Goal: Task Accomplishment & Management: Manage account settings

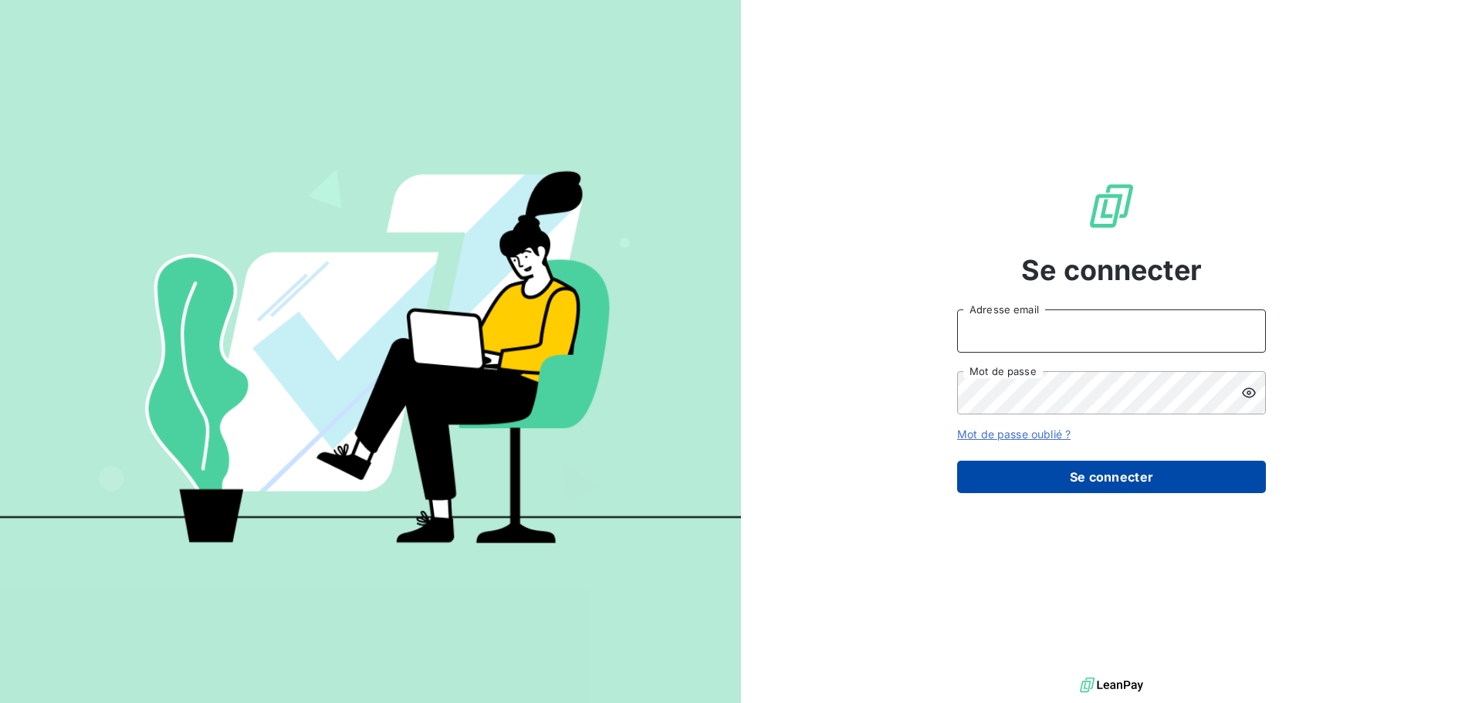
type input "[EMAIL_ADDRESS][DOMAIN_NAME]"
click at [1163, 478] on button "Se connecter" at bounding box center [1111, 477] width 309 height 32
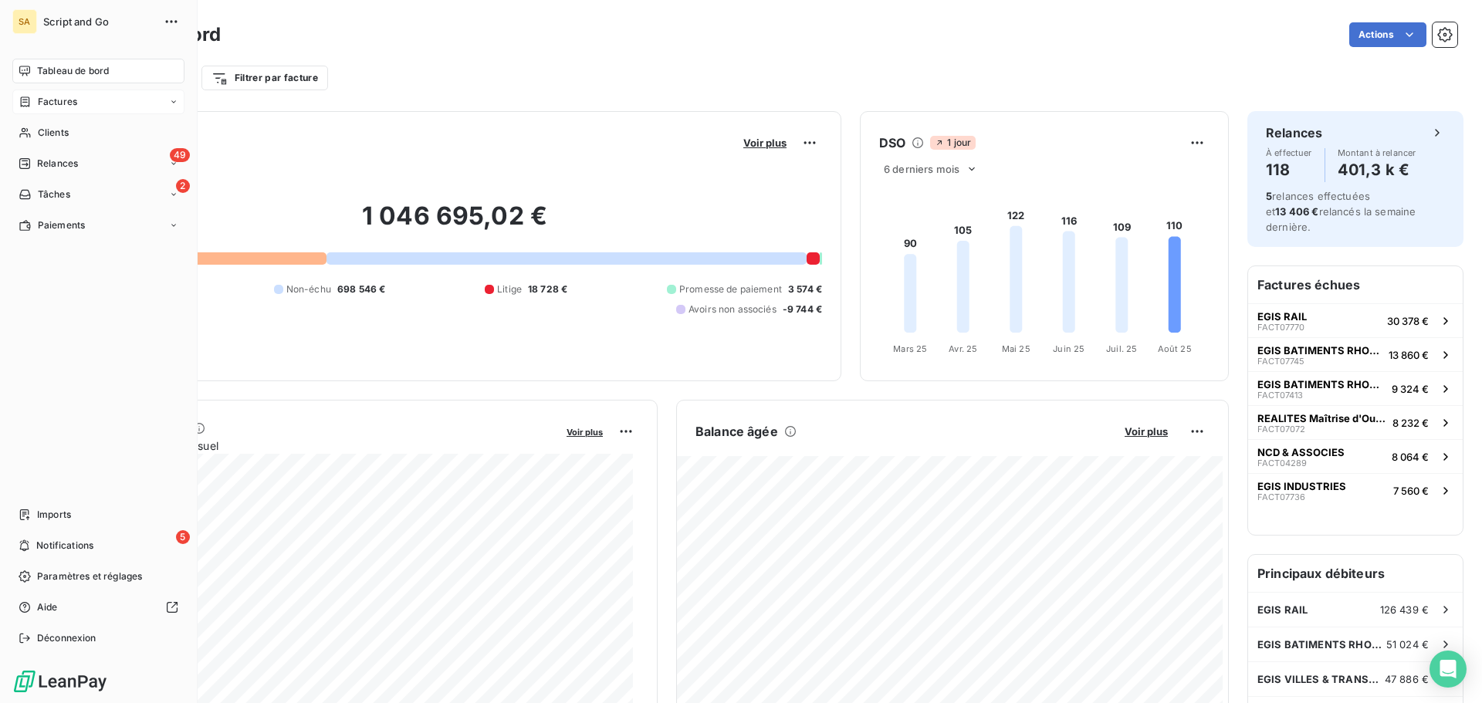
click at [57, 104] on span "Factures" at bounding box center [57, 102] width 39 height 14
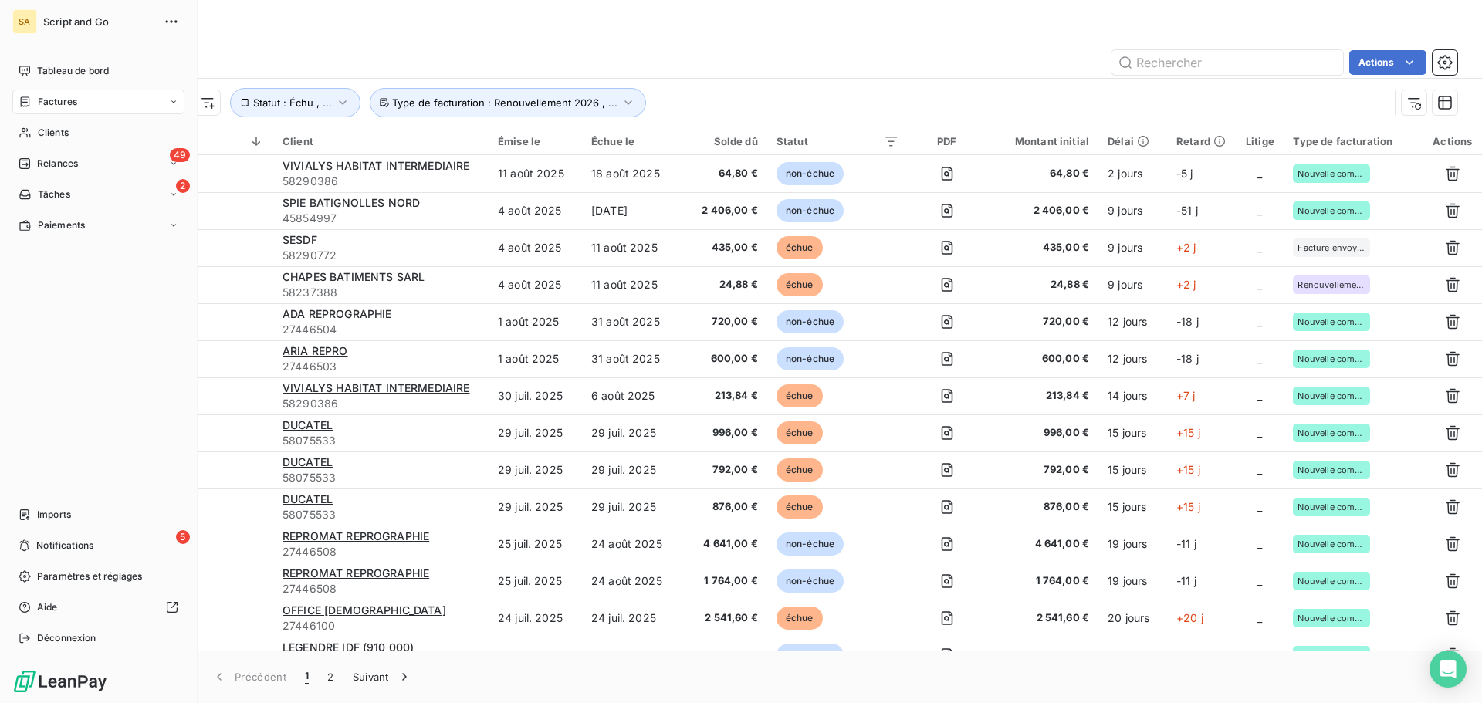
click at [42, 99] on span "Factures" at bounding box center [57, 102] width 39 height 14
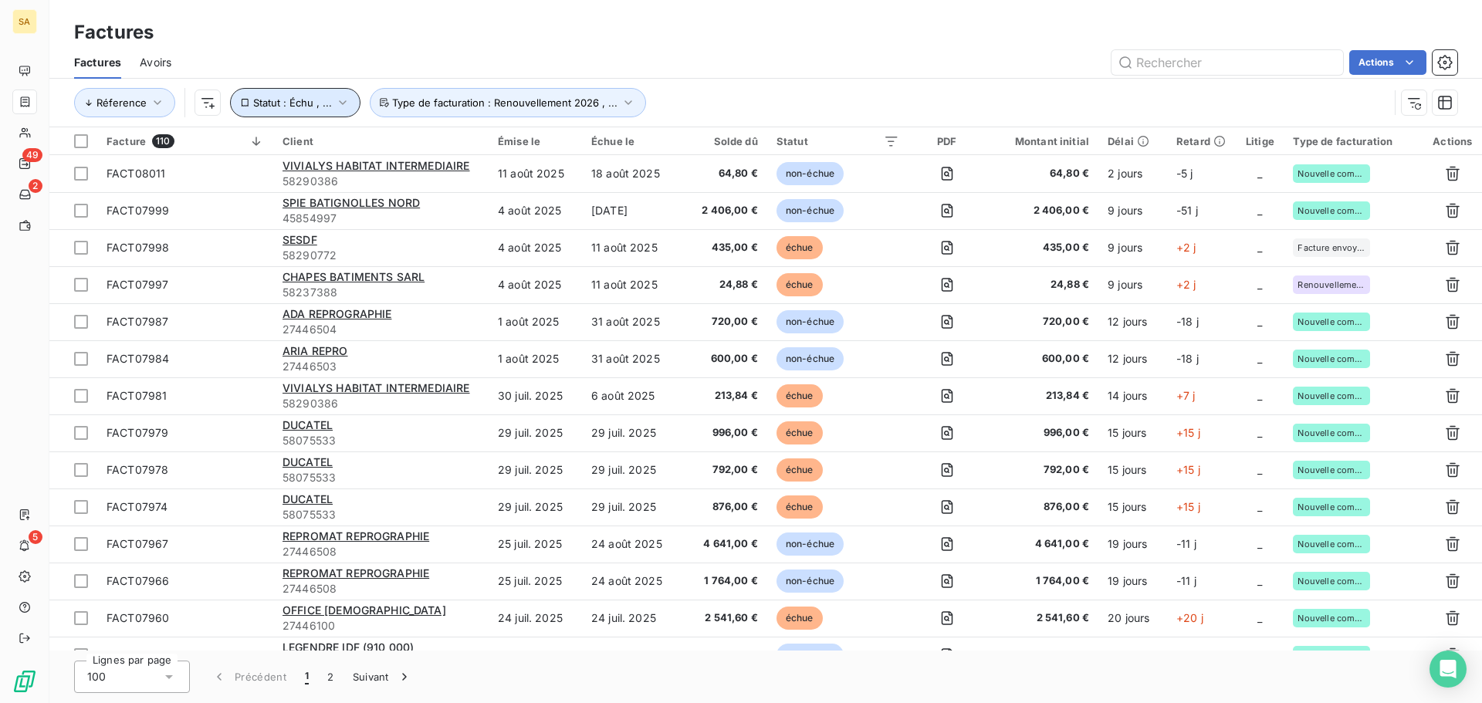
click at [342, 99] on icon "button" at bounding box center [342, 102] width 15 height 15
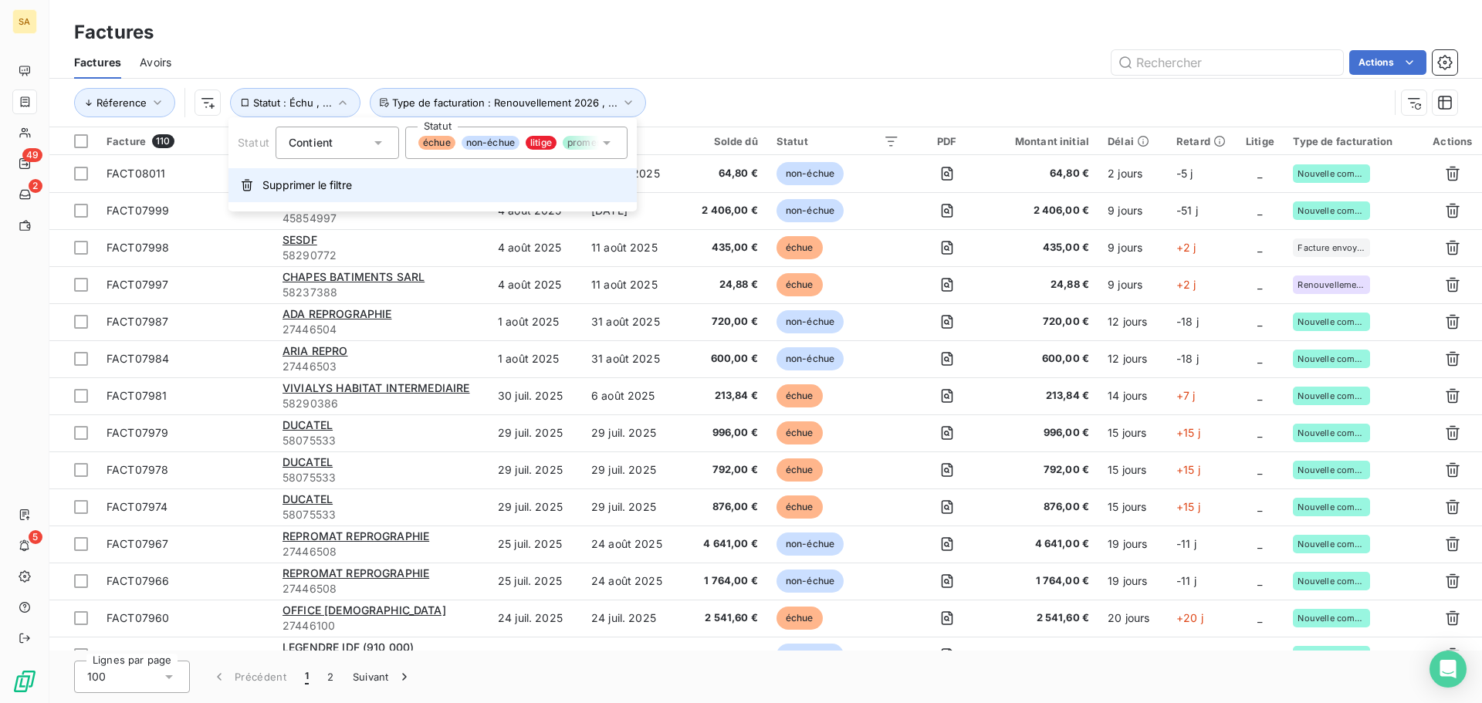
click at [252, 179] on icon "button" at bounding box center [247, 185] width 12 height 12
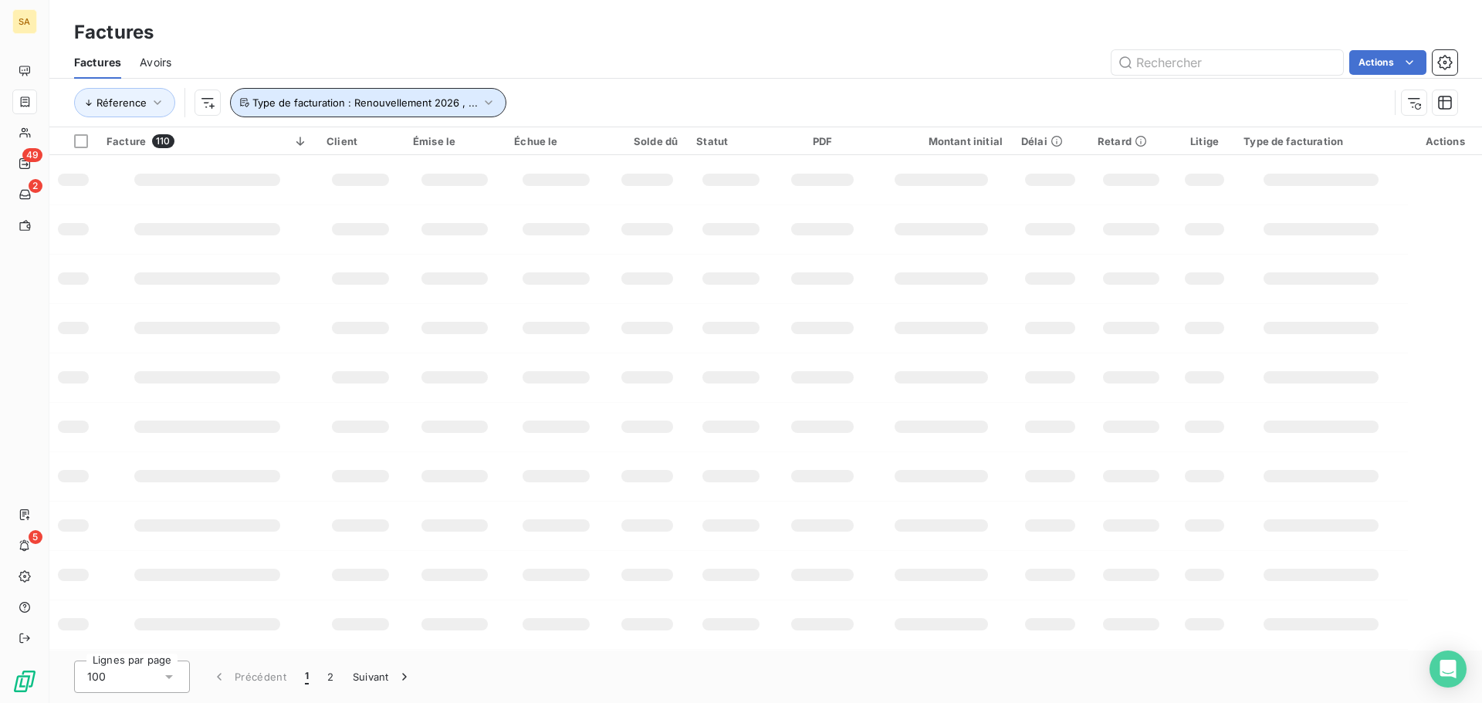
click at [487, 102] on icon "button" at bounding box center [488, 102] width 15 height 15
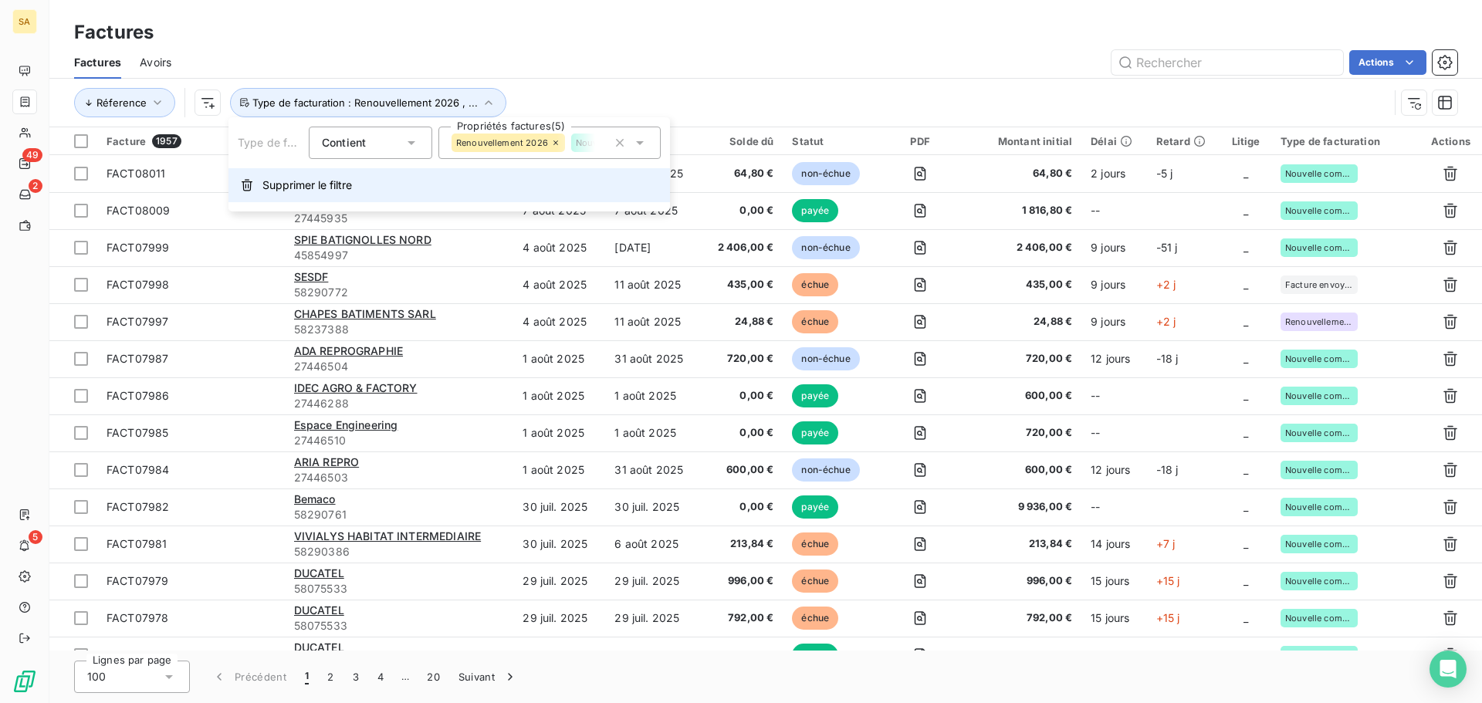
click at [273, 181] on span "Supprimer le filtre" at bounding box center [307, 184] width 90 height 15
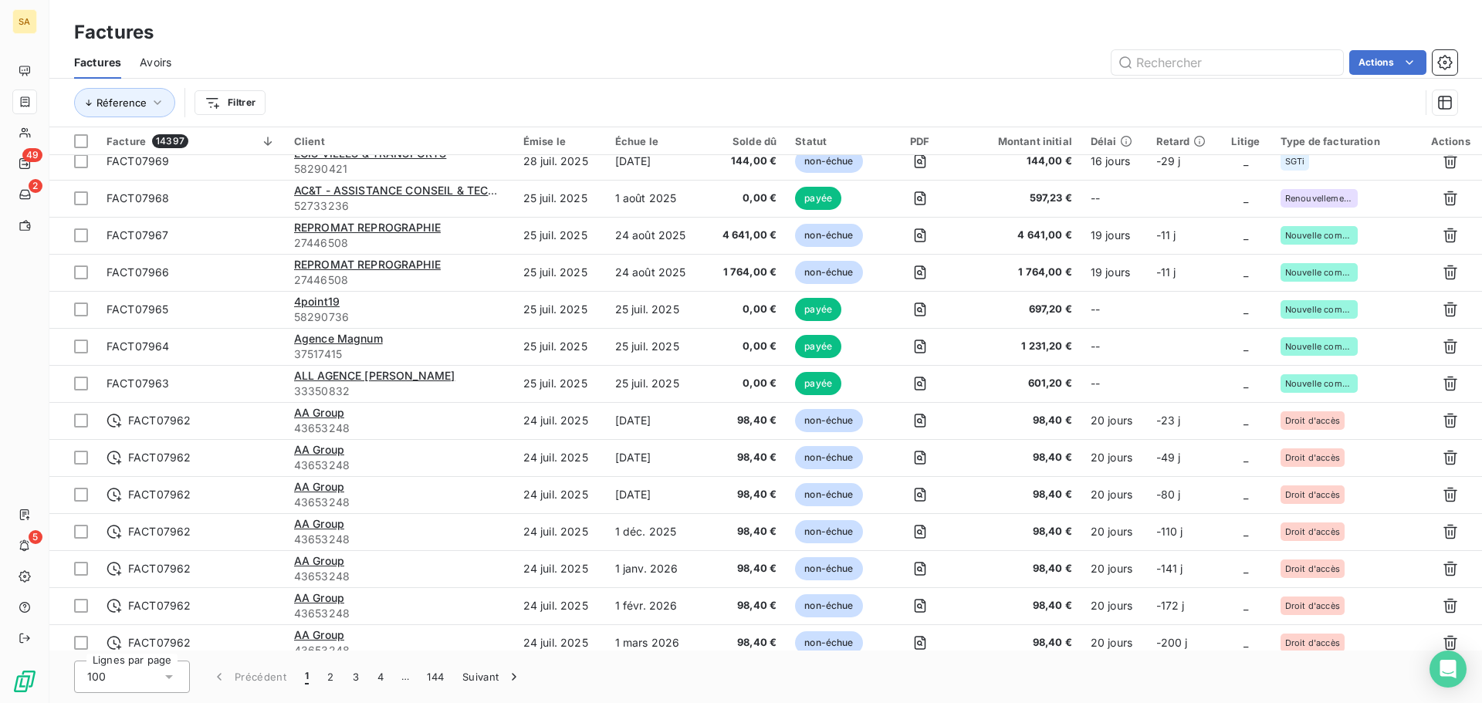
scroll to position [3210, 0]
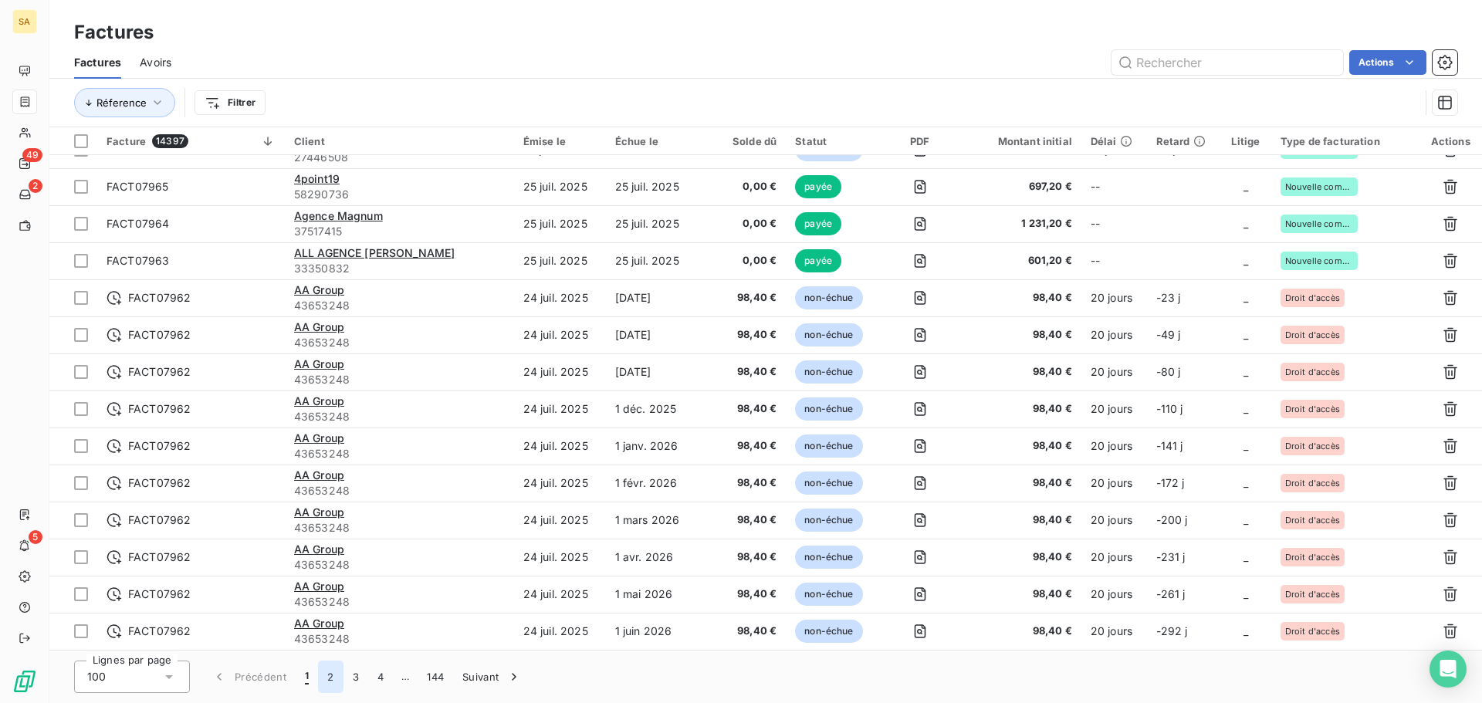
click at [321, 677] on button "2" at bounding box center [330, 677] width 25 height 32
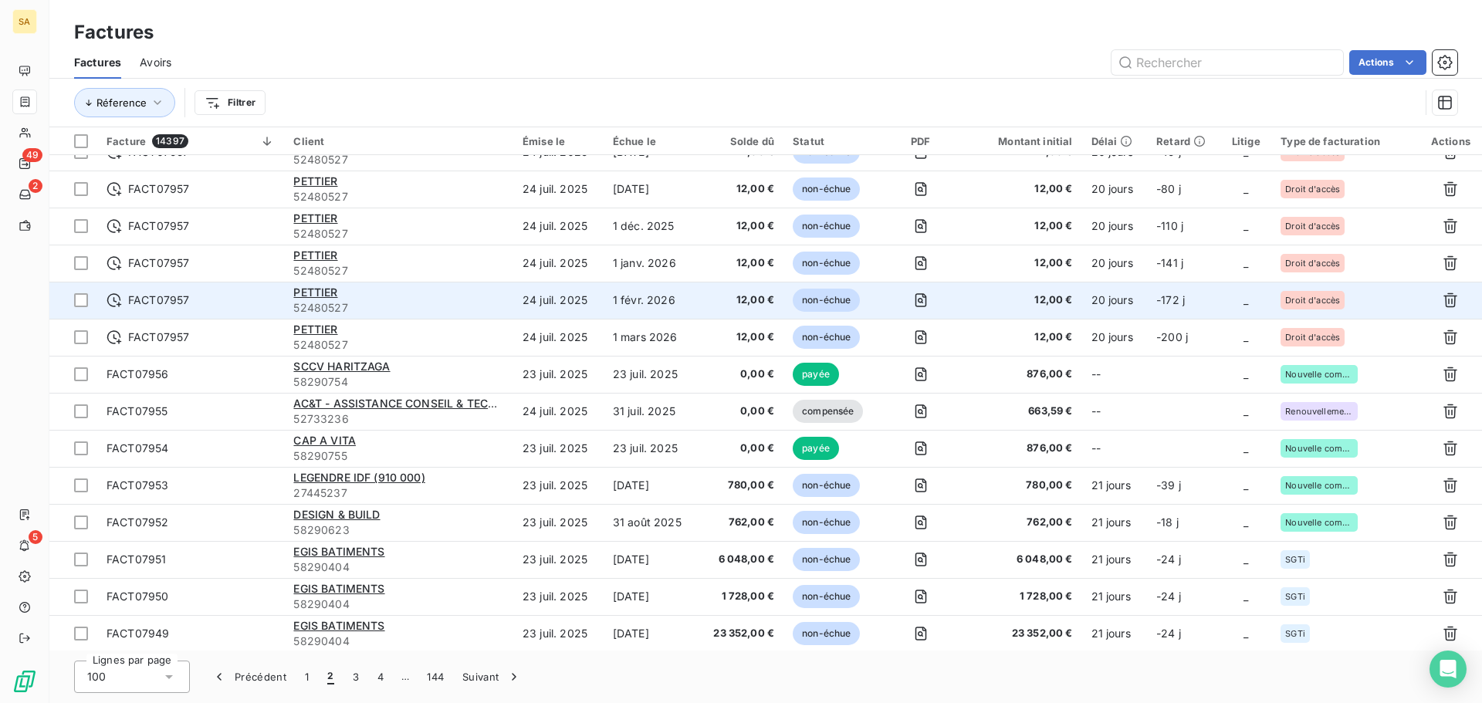
scroll to position [2624, 0]
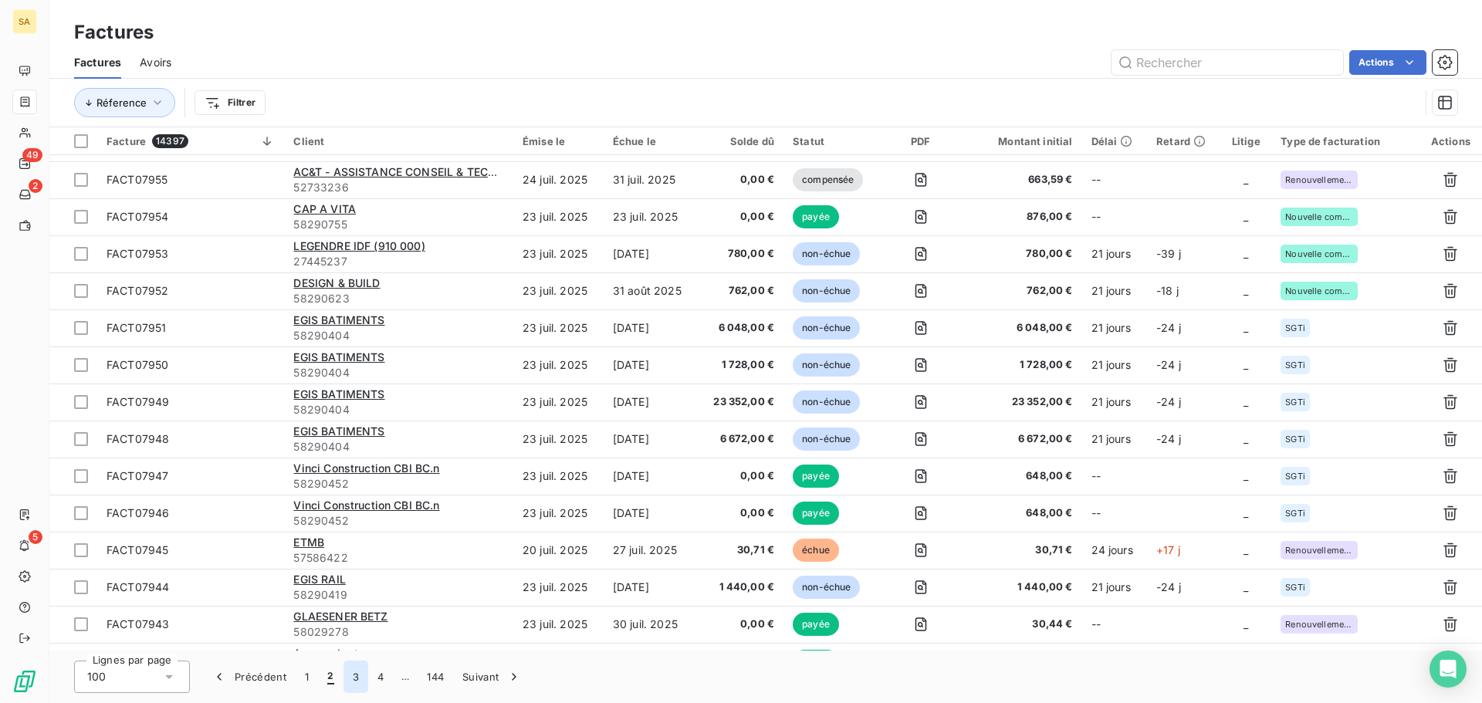
click at [351, 678] on button "3" at bounding box center [355, 677] width 25 height 32
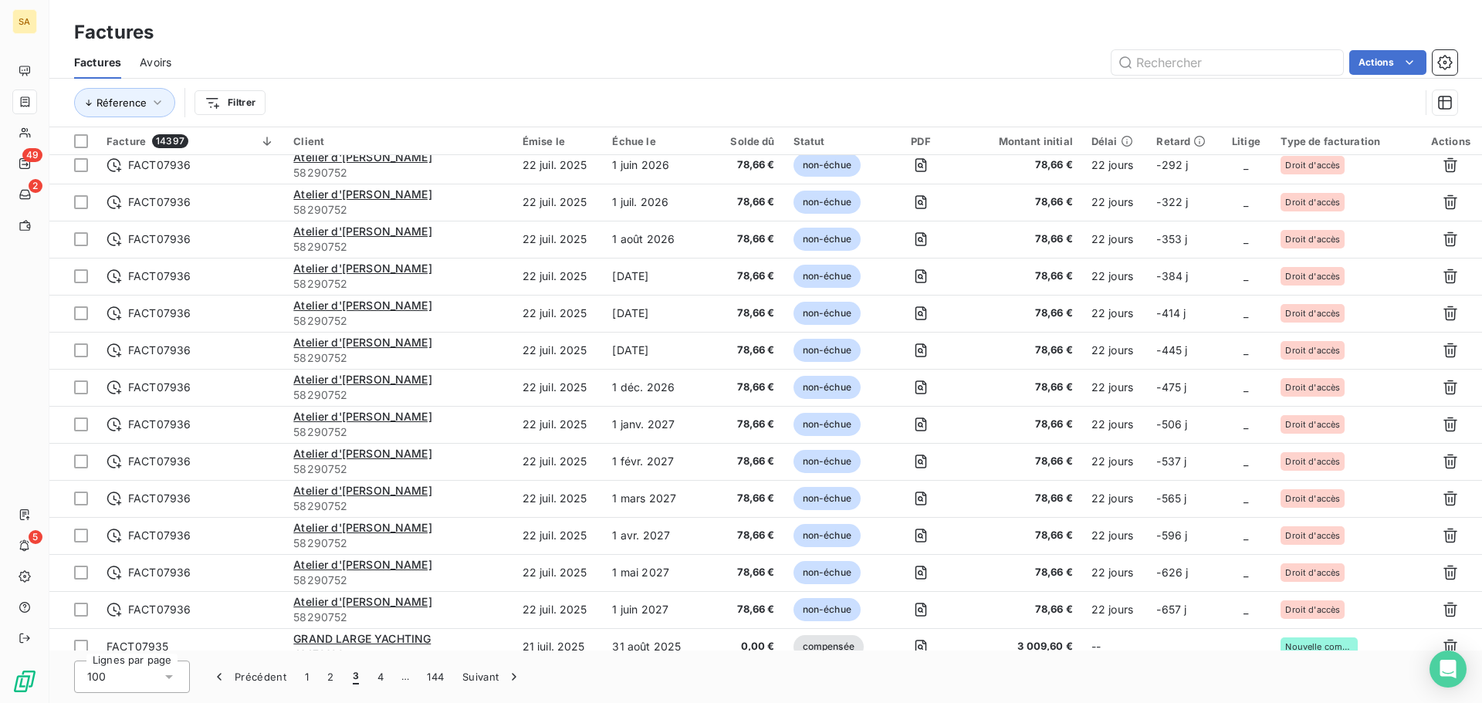
scroll to position [0, 0]
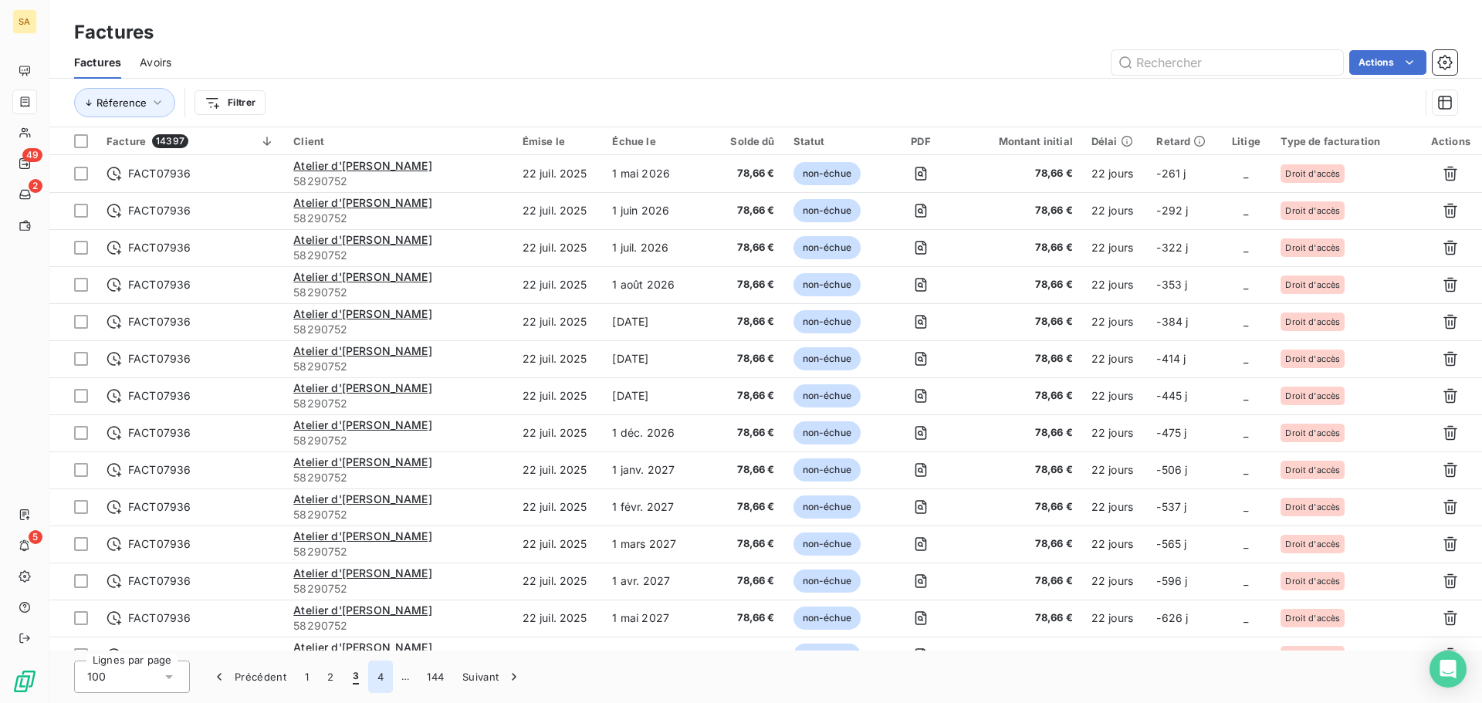
click at [385, 676] on button "4" at bounding box center [380, 677] width 25 height 32
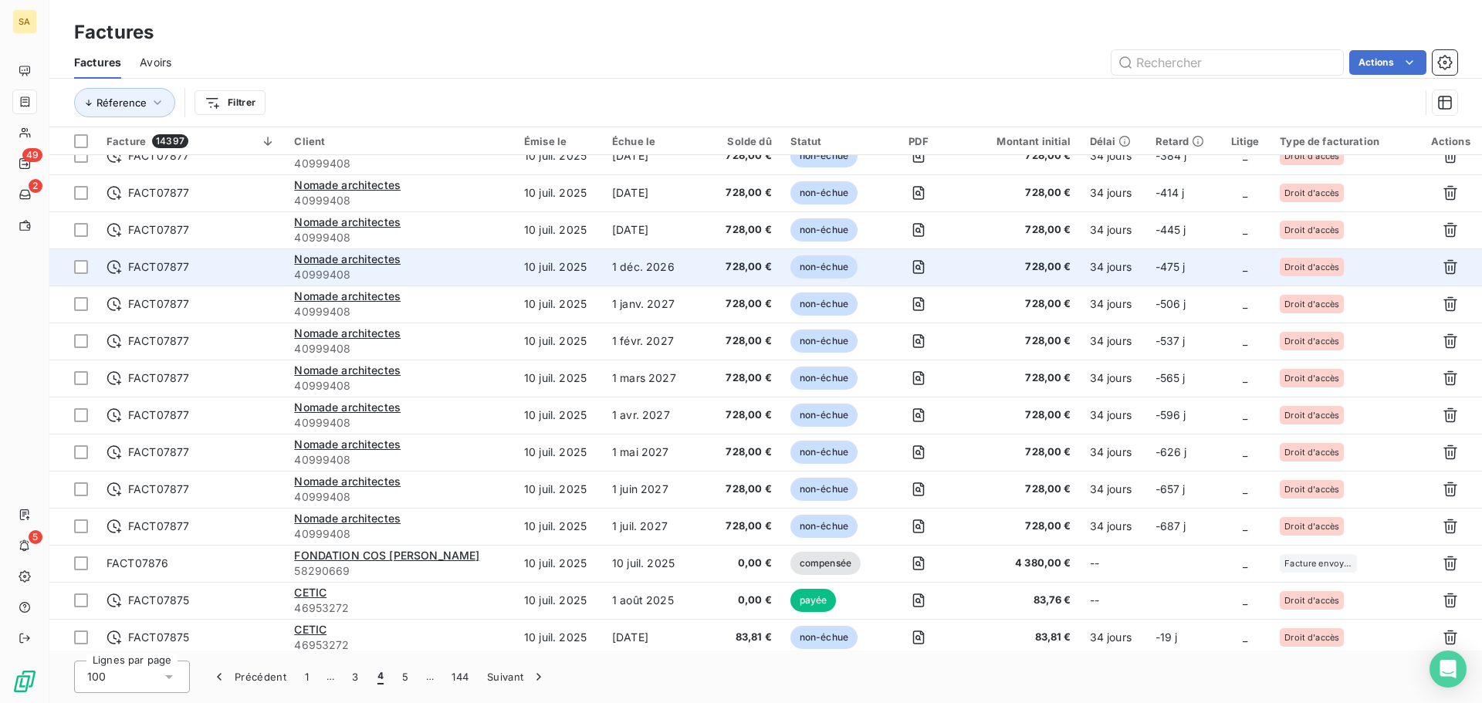
scroll to position [386, 0]
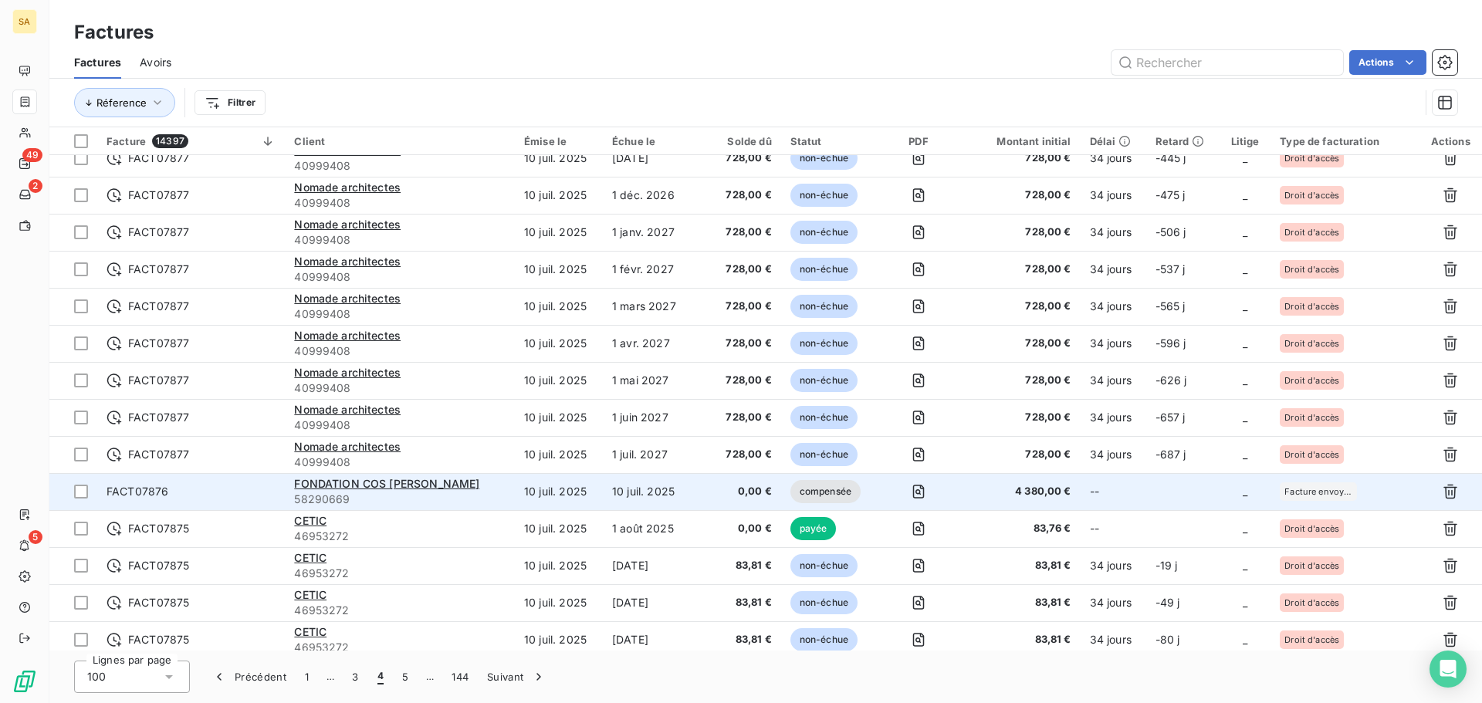
click at [1323, 489] on span "Facture envoyée pour paiement" at bounding box center [1318, 491] width 68 height 9
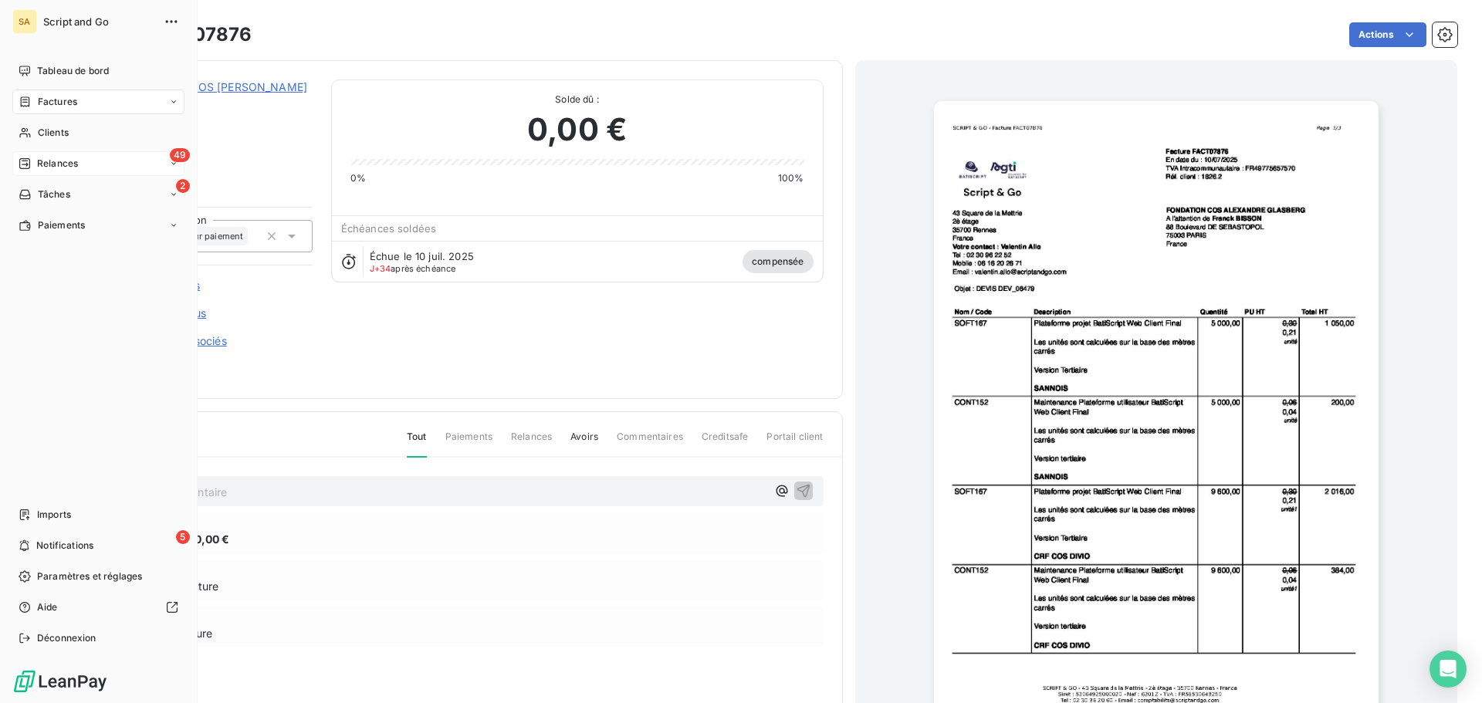
click at [44, 157] on span "Relances" at bounding box center [57, 164] width 41 height 14
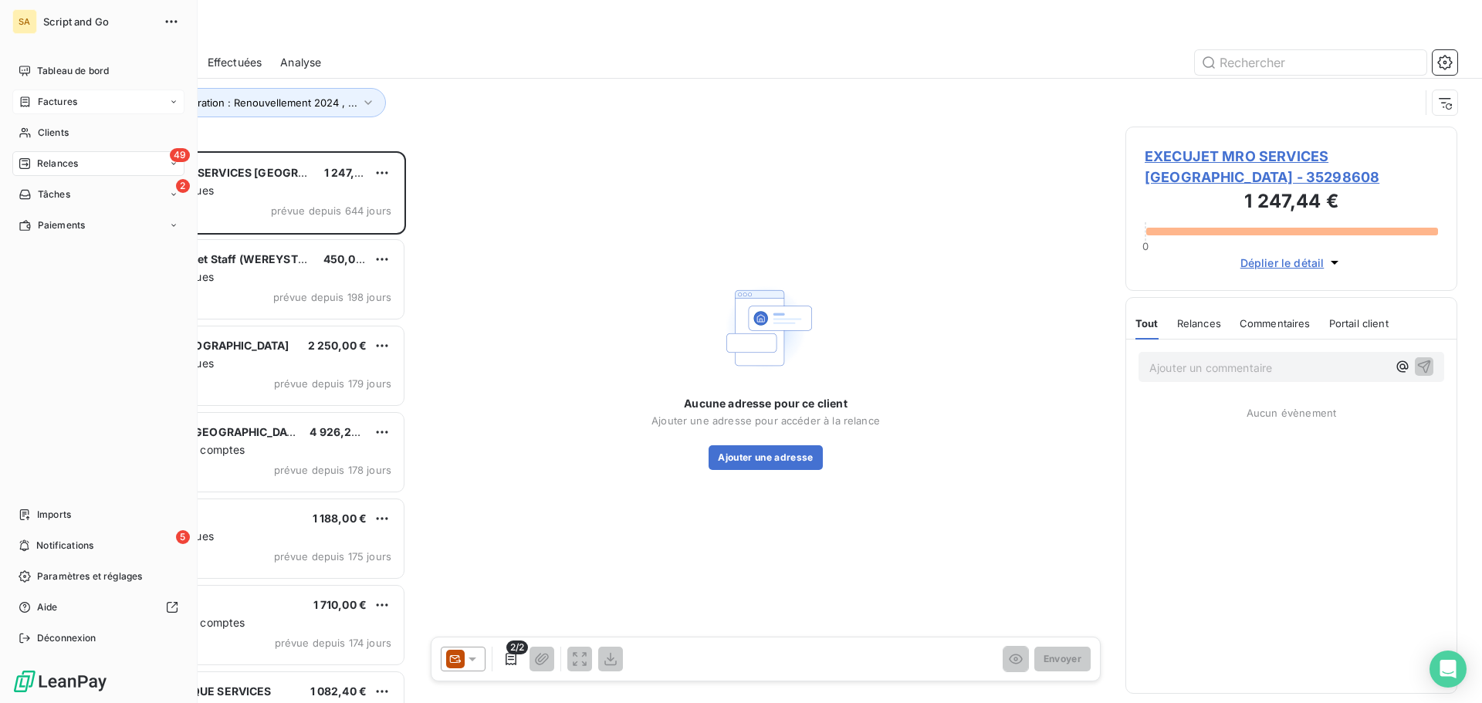
scroll to position [540, 320]
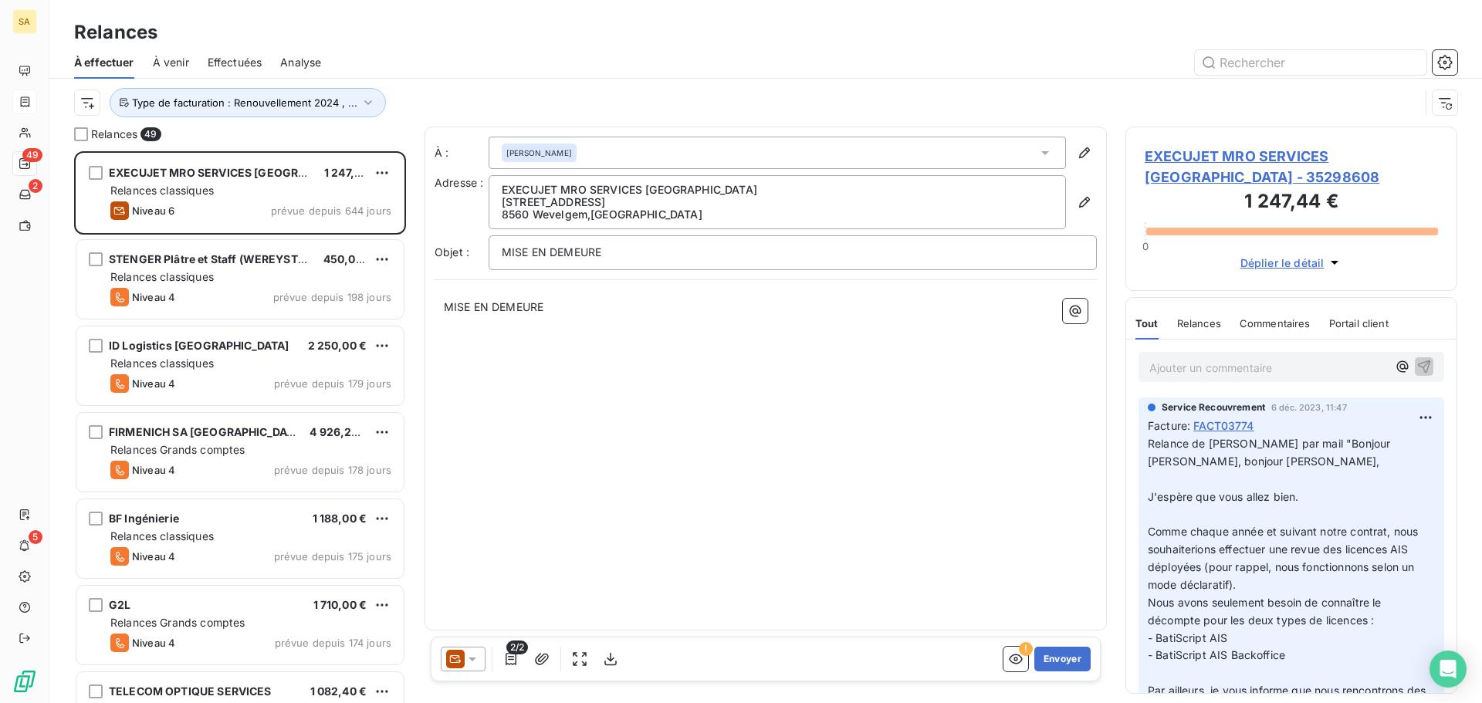
click at [470, 69] on div at bounding box center [898, 62] width 1117 height 25
click at [328, 97] on span "Type de facturation : Renouvellement 2024 , ..." at bounding box center [244, 102] width 225 height 12
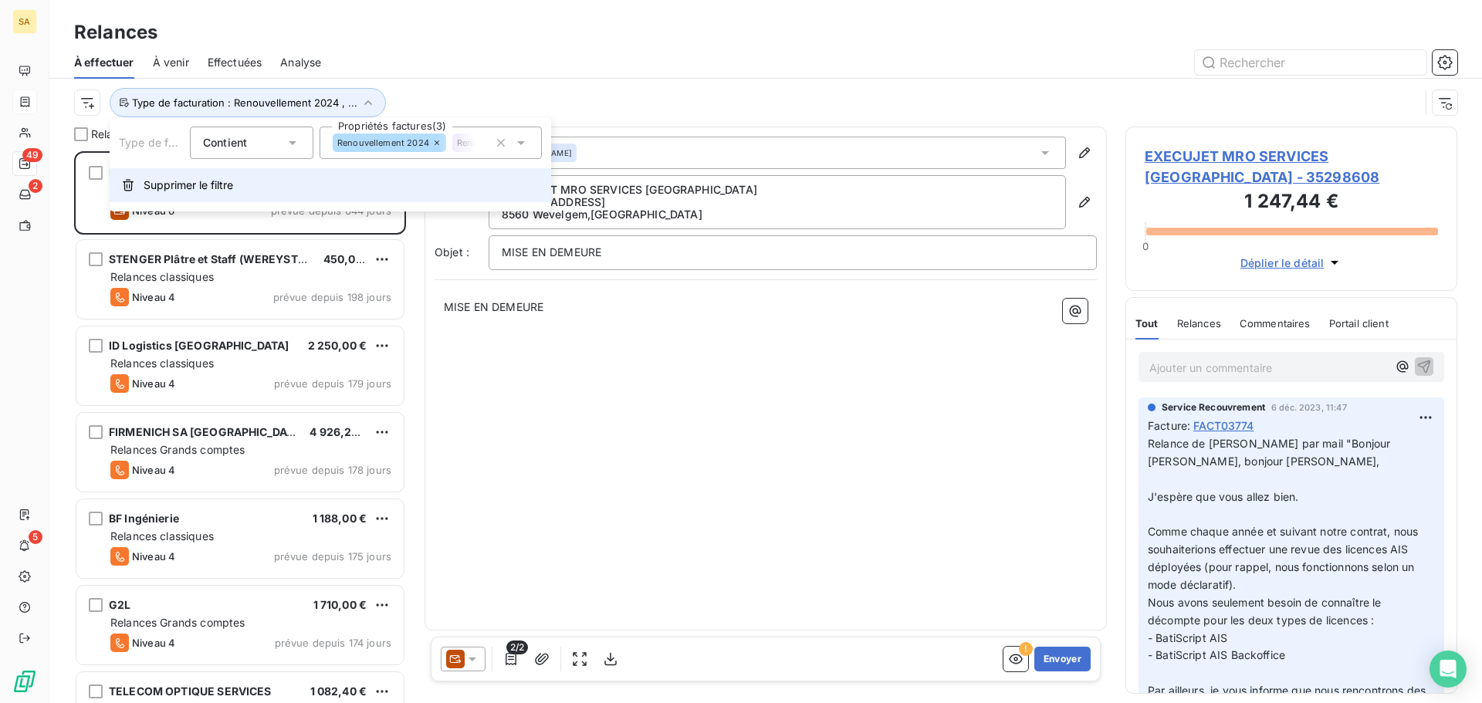
click at [134, 181] on icon "button" at bounding box center [128, 185] width 12 height 12
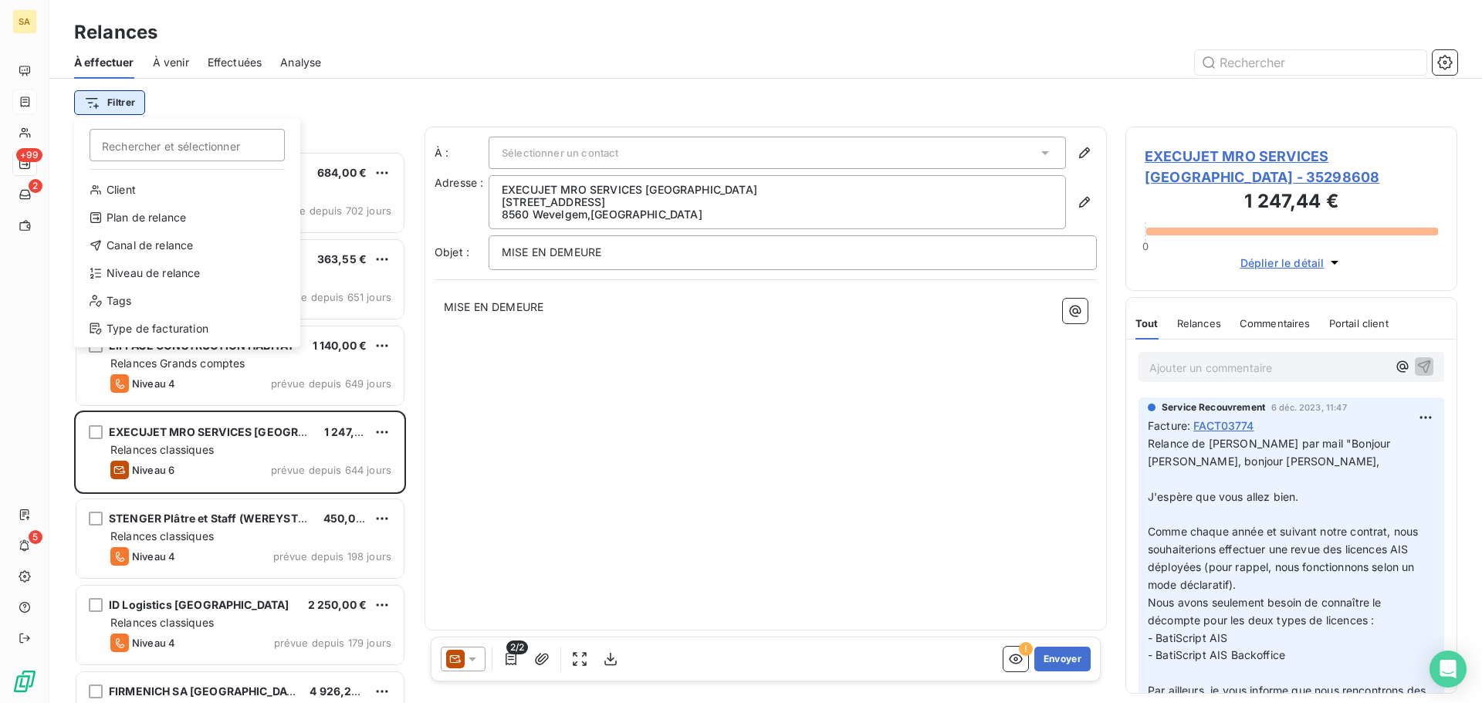
click at [123, 100] on html "SA +99 2 5 Relances À effectuer À venir Effectuées Analyse Filtrer Rechercher e…" at bounding box center [741, 351] width 1482 height 703
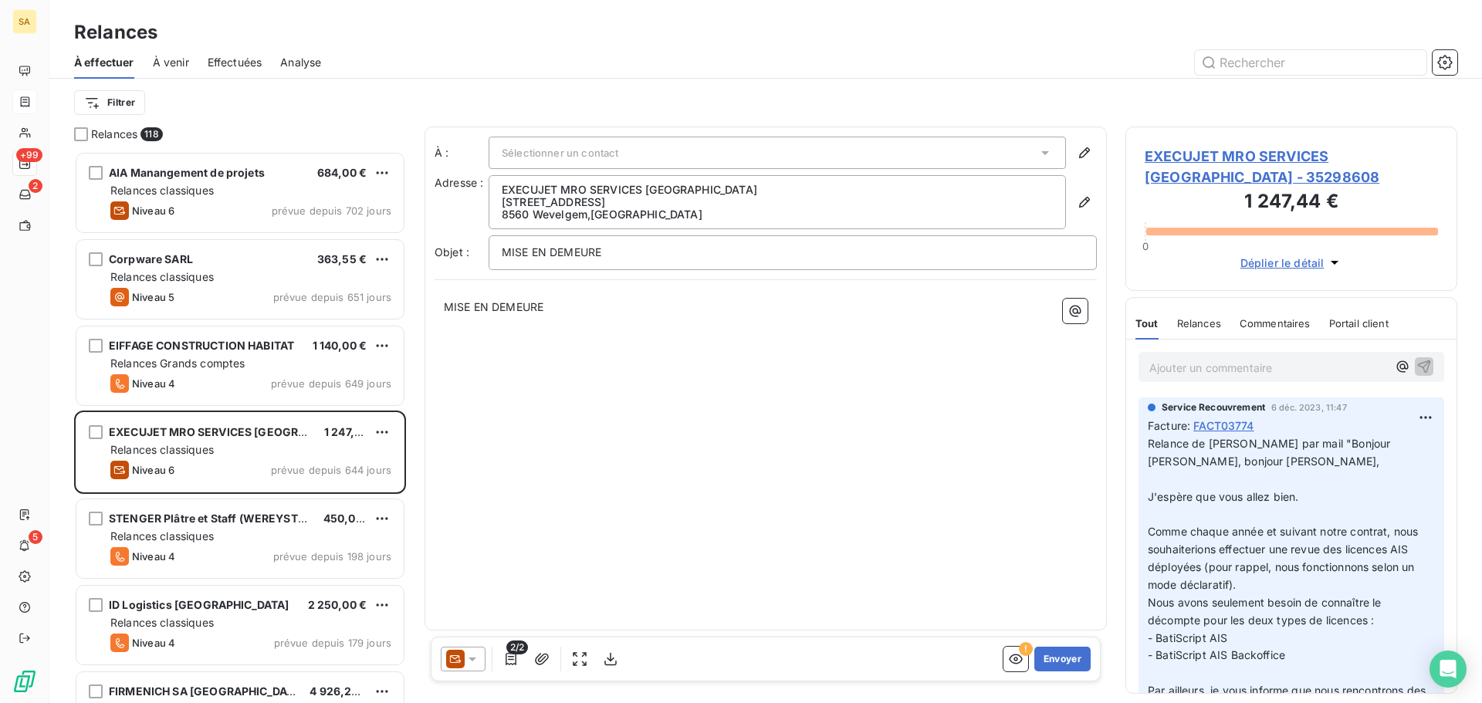
click at [325, 98] on html "SA +99 2 5 Relances À effectuer À venir Effectuées Analyse Filtrer Relances 118…" at bounding box center [741, 351] width 1482 height 703
click at [224, 66] on span "Effectuées" at bounding box center [235, 62] width 55 height 15
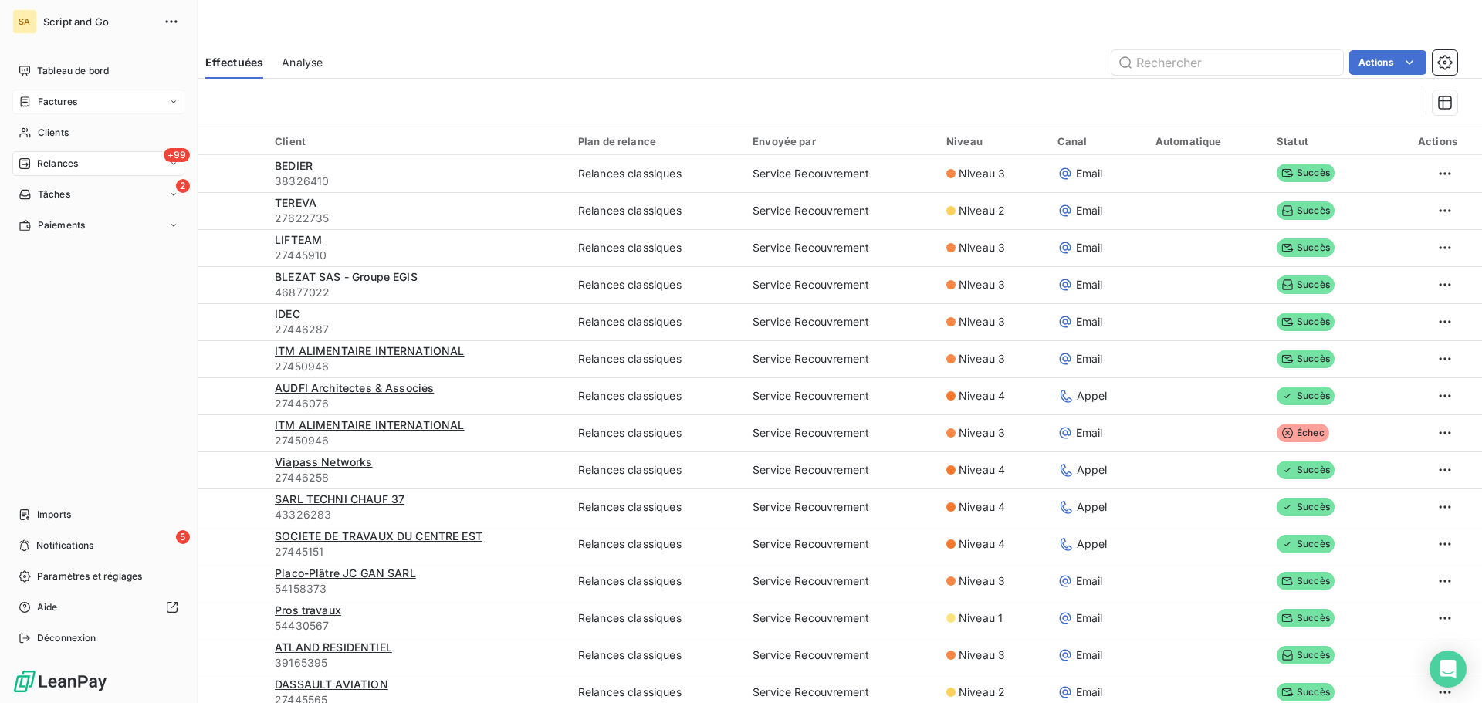
click at [41, 157] on span "Relances" at bounding box center [57, 164] width 41 height 14
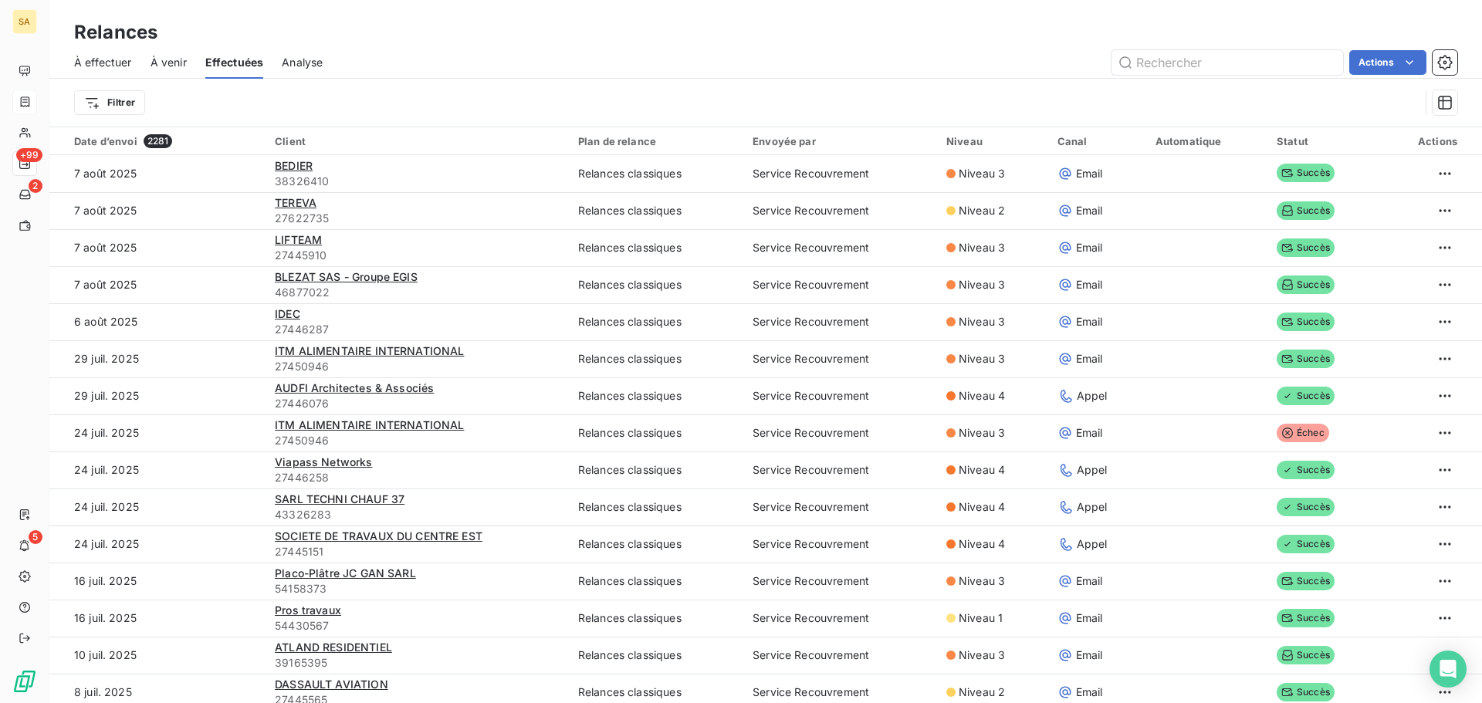
click at [177, 60] on span "À venir" at bounding box center [168, 62] width 36 height 15
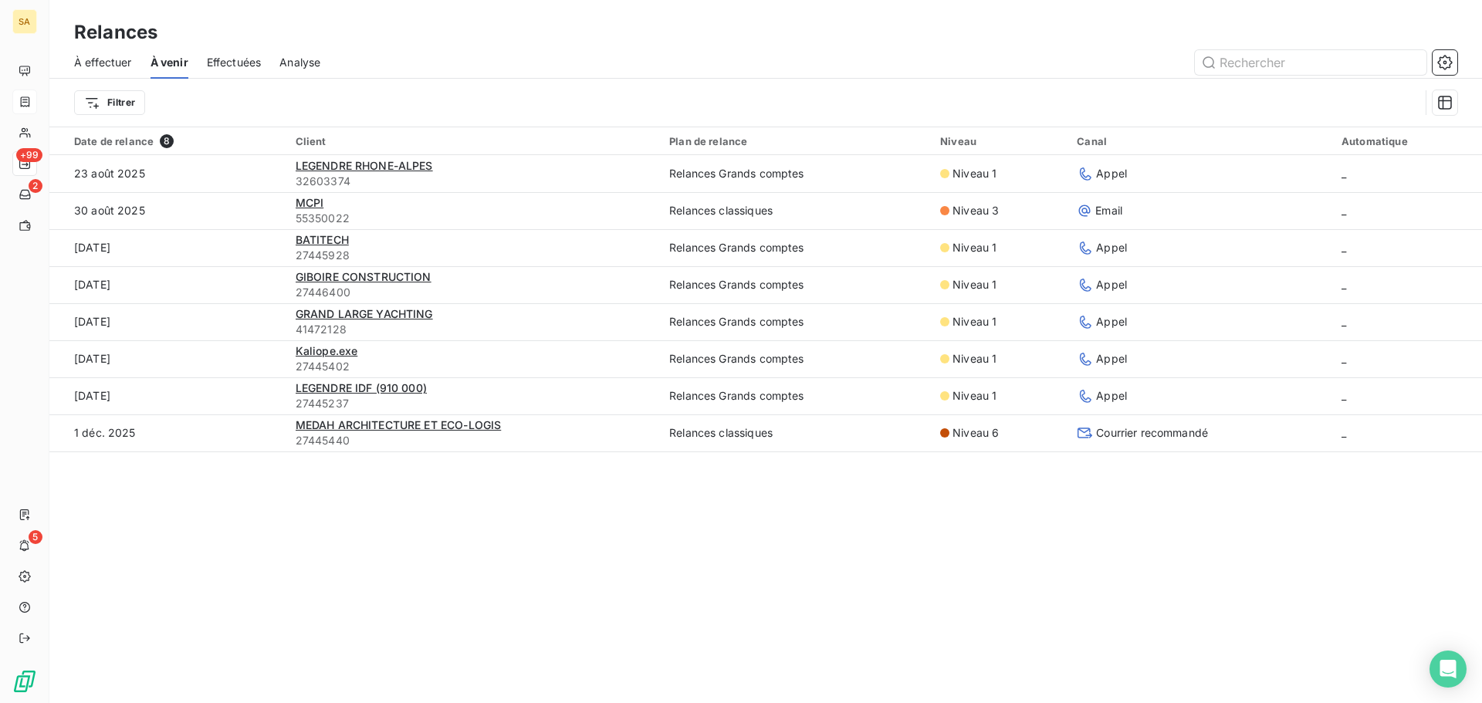
click at [108, 66] on span "À effectuer" at bounding box center [103, 62] width 58 height 15
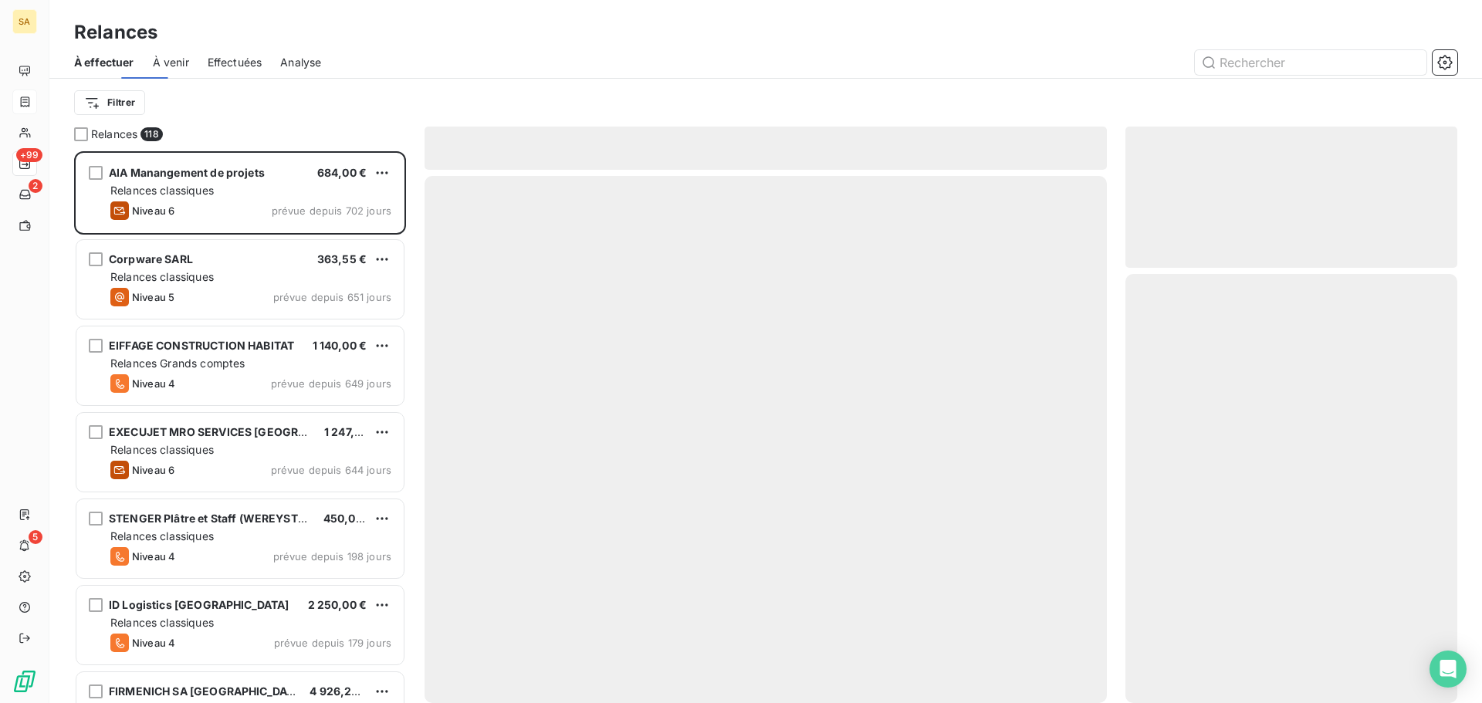
scroll to position [540, 320]
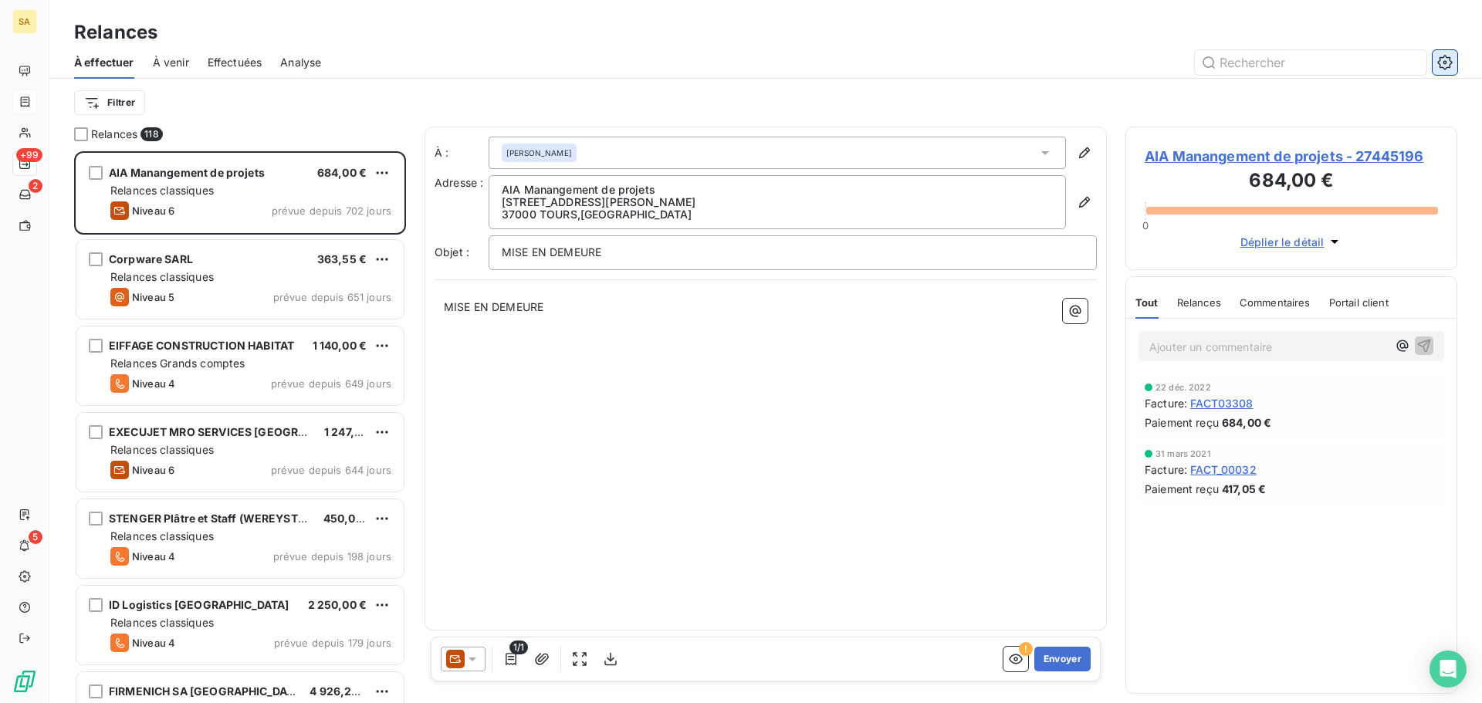
click at [1439, 66] on icon "button" at bounding box center [1444, 62] width 15 height 15
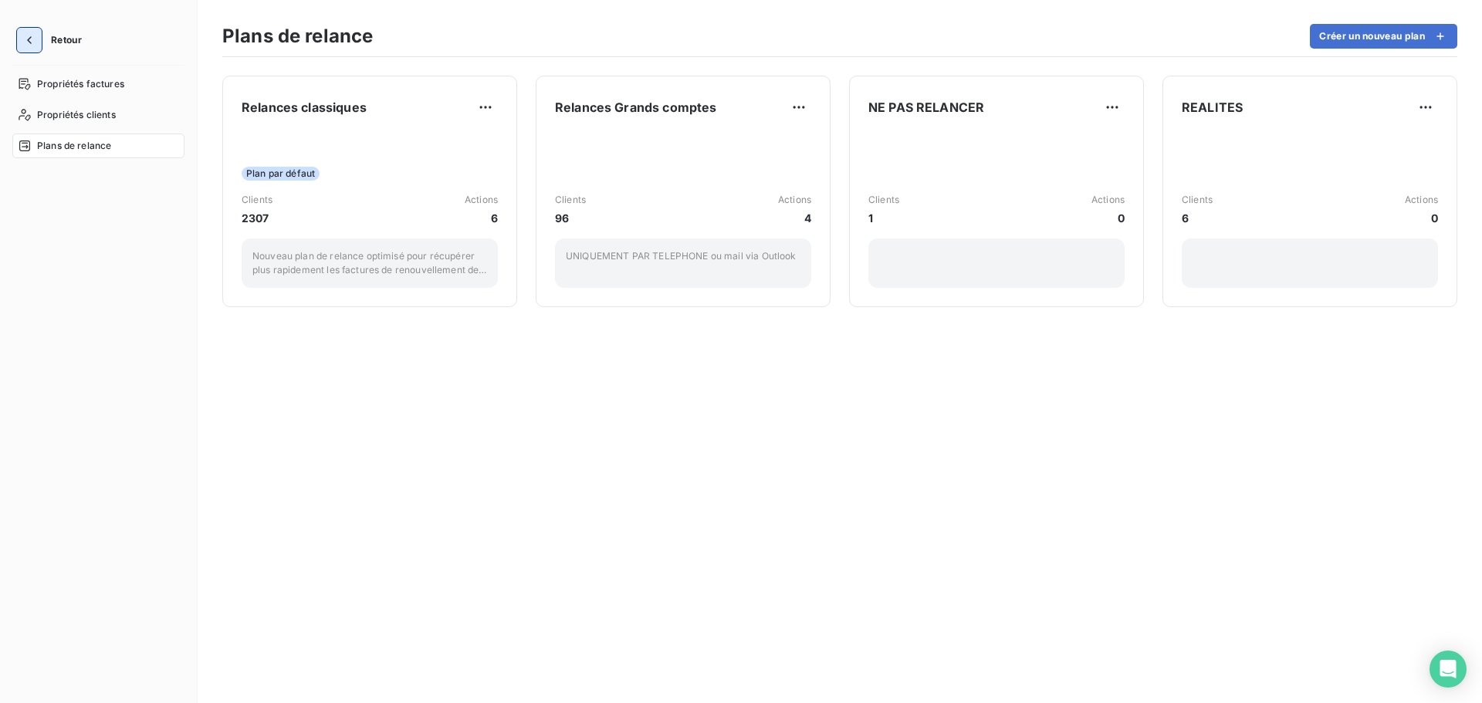
click at [34, 37] on icon "button" at bounding box center [29, 39] width 15 height 15
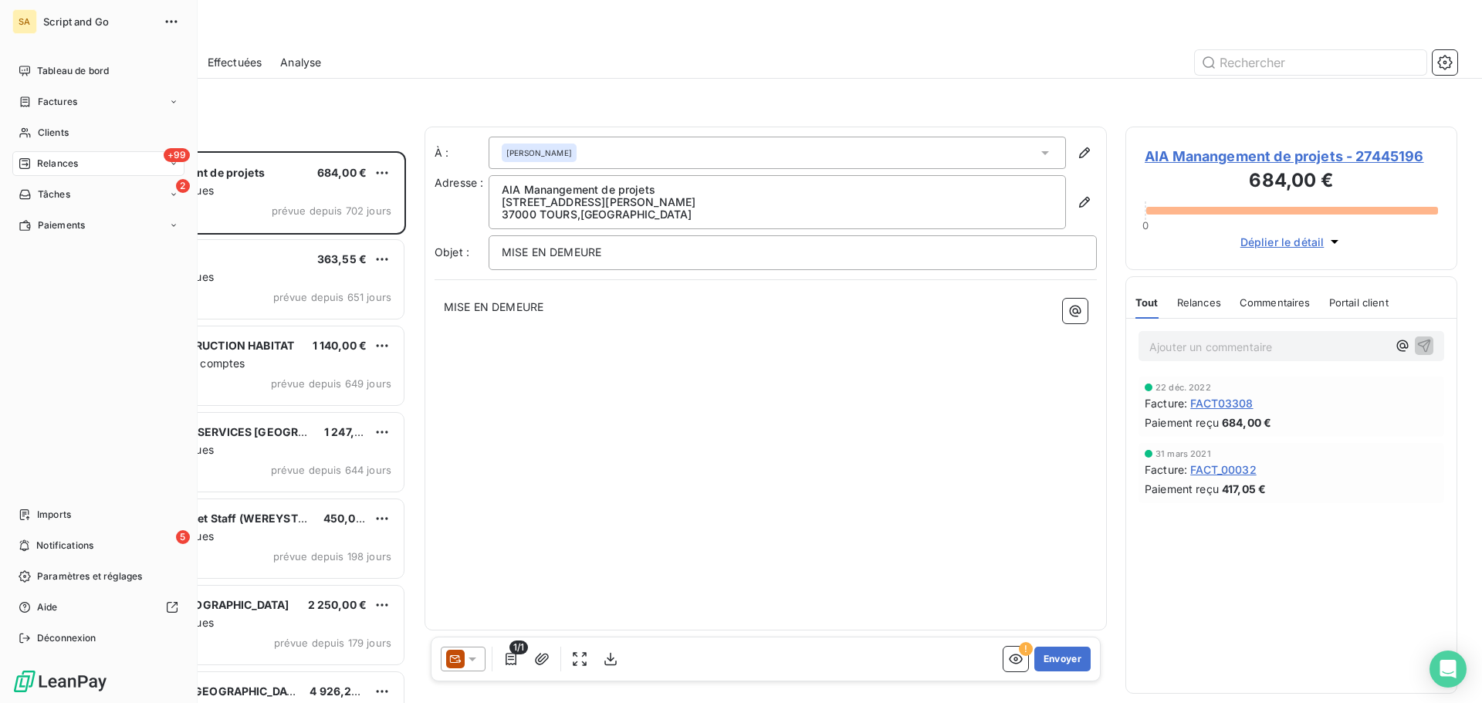
scroll to position [540, 320]
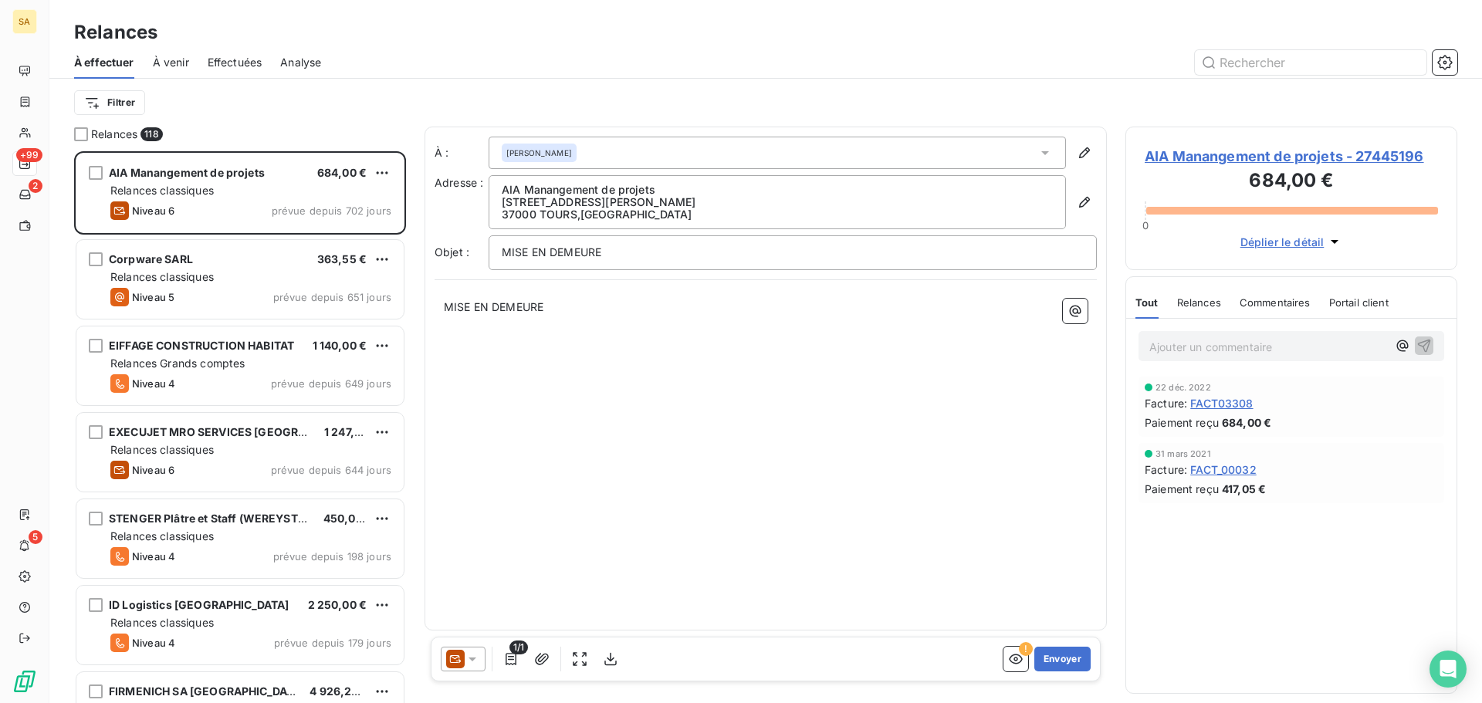
click at [284, 63] on span "Analyse" at bounding box center [300, 62] width 41 height 15
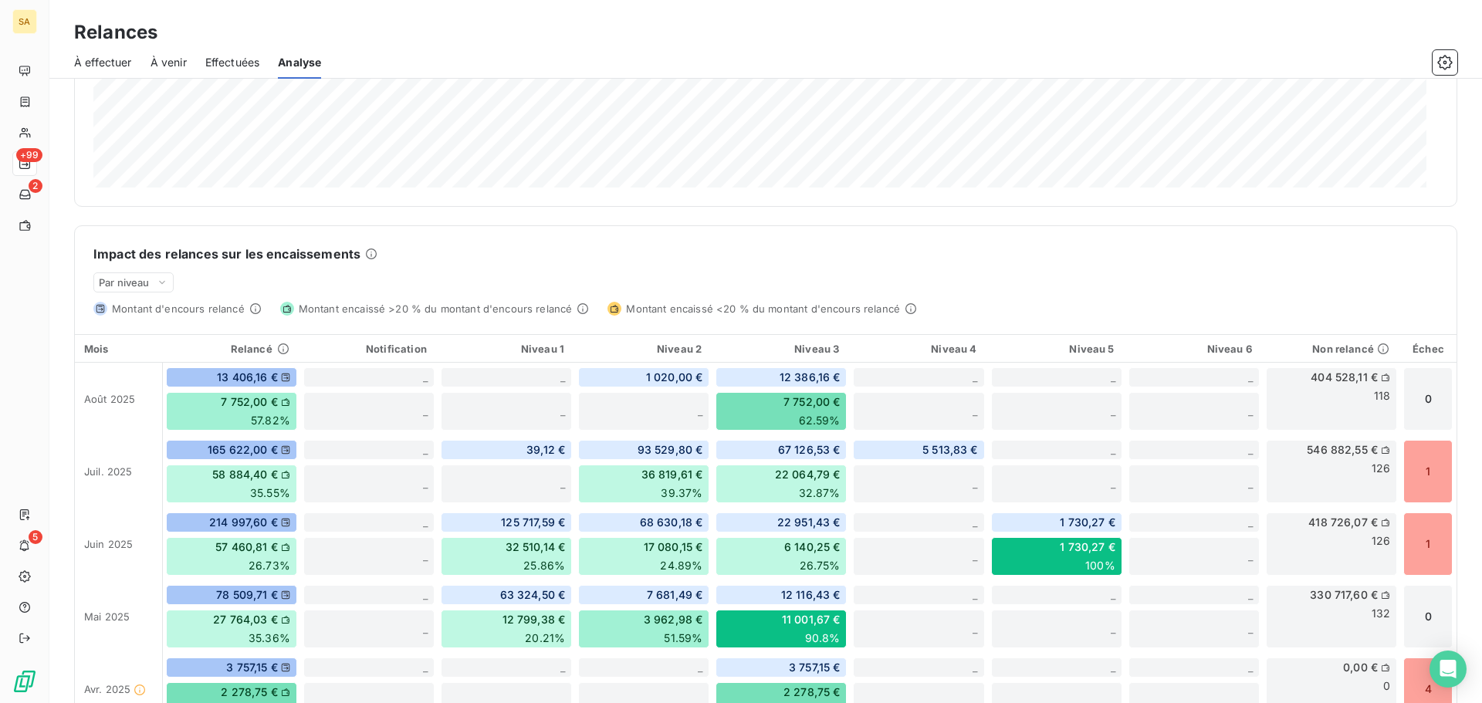
scroll to position [309, 0]
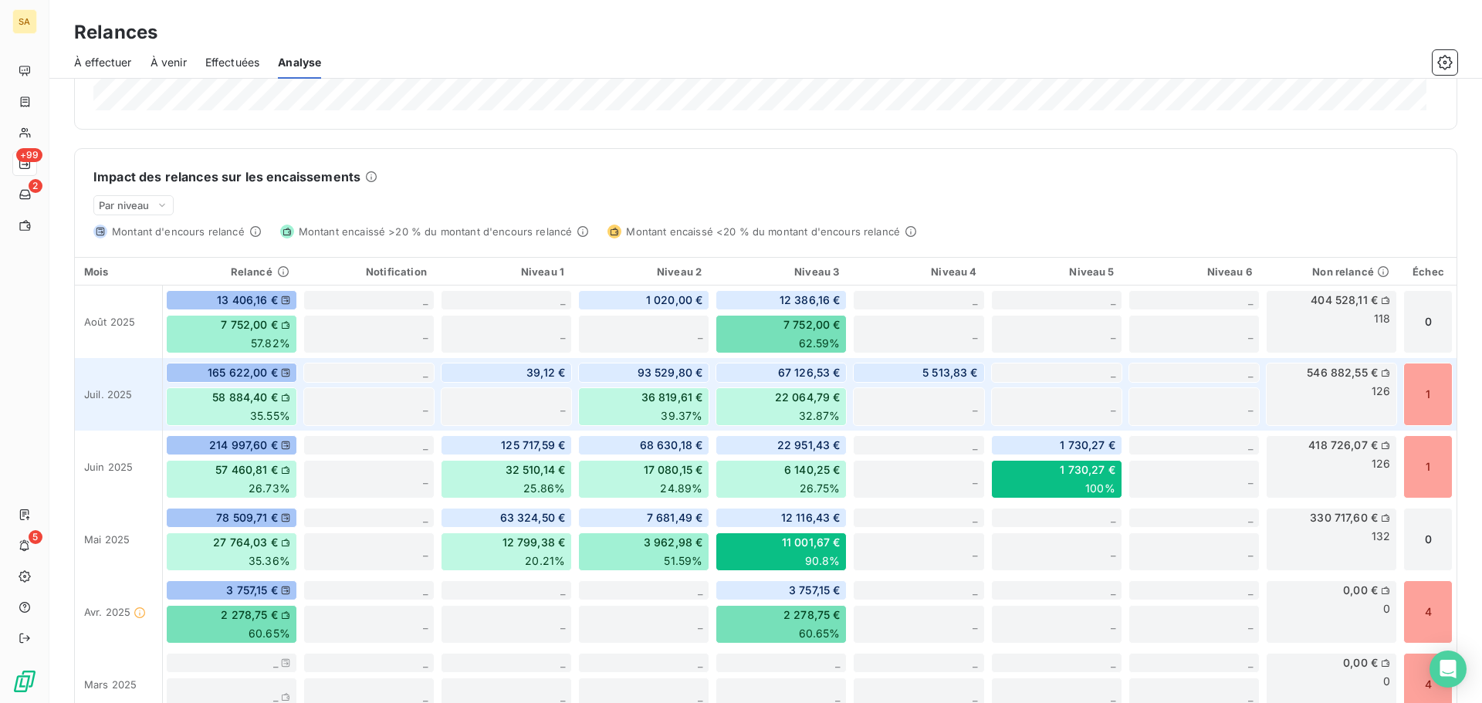
click at [1420, 397] on div "1" at bounding box center [1427, 394] width 49 height 63
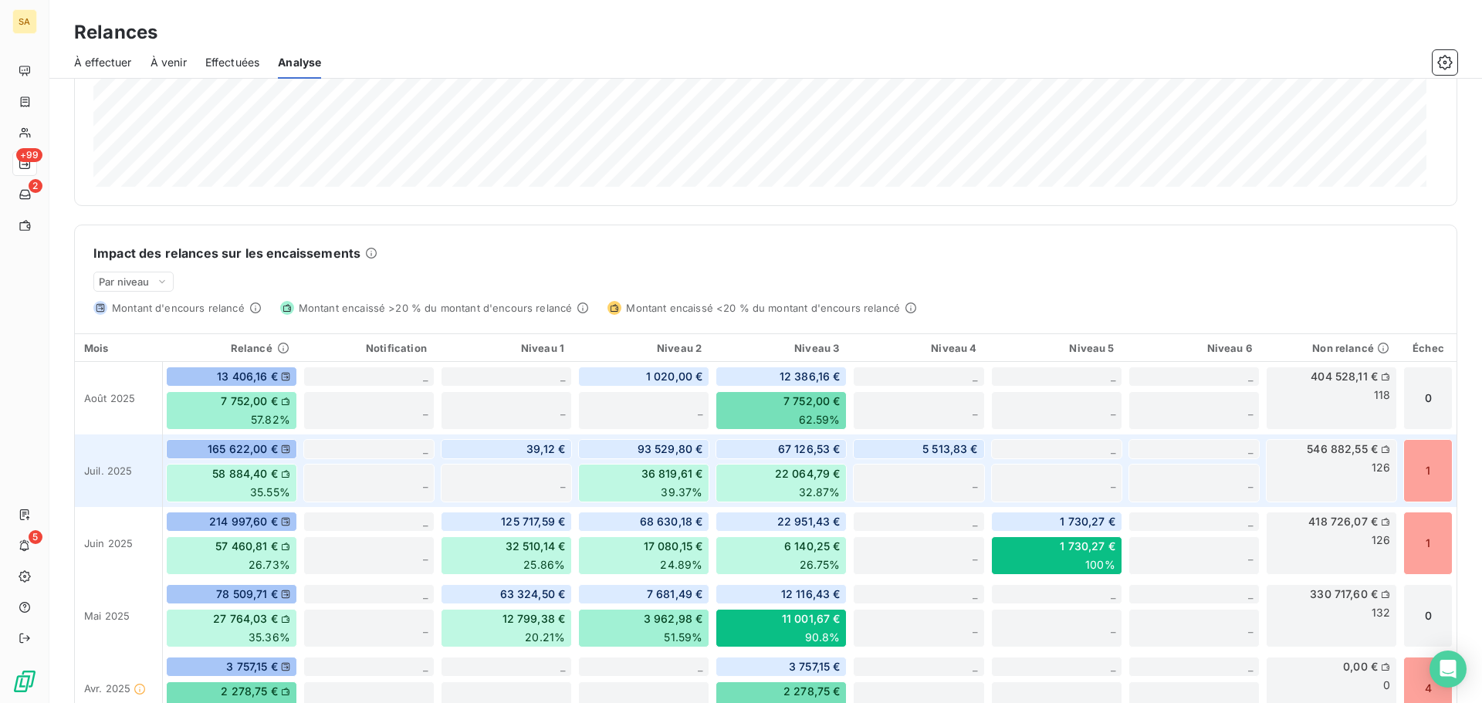
scroll to position [386, 0]
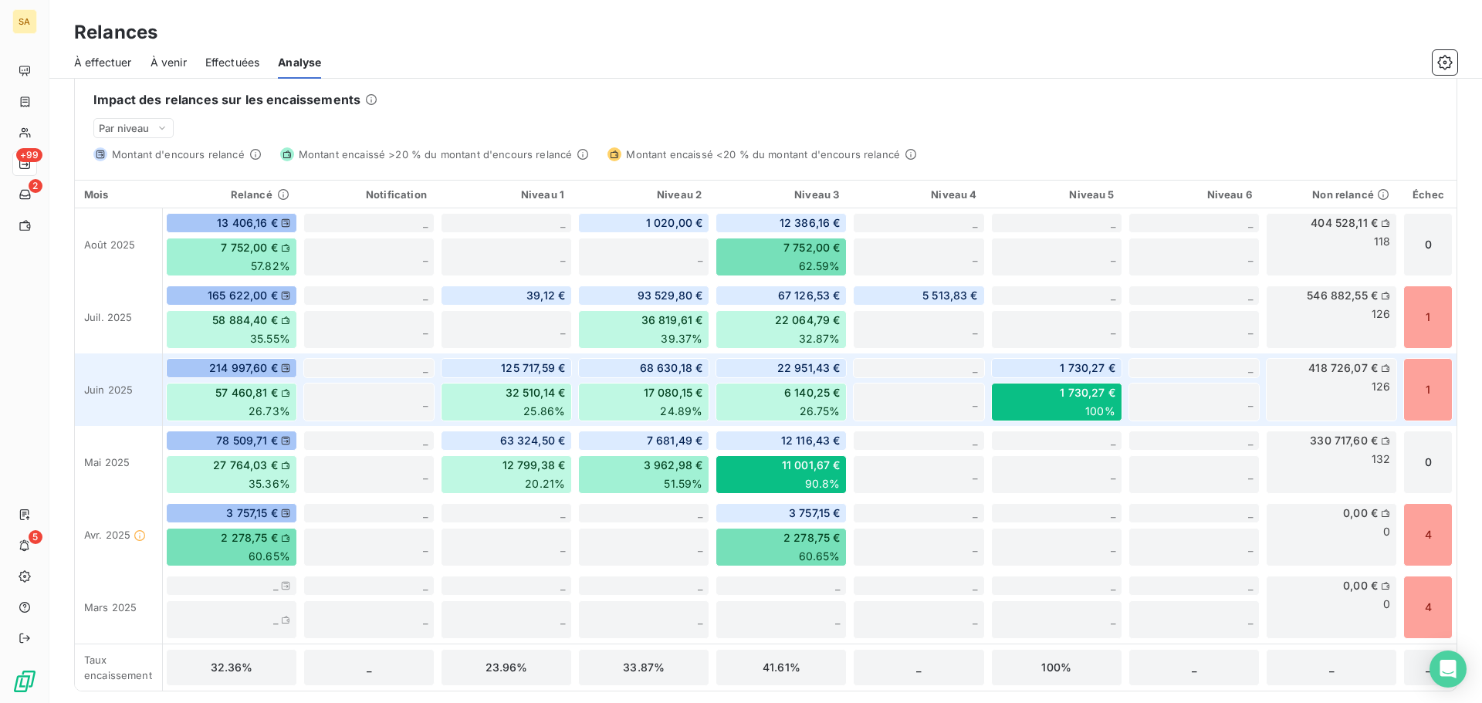
click at [1424, 372] on div "1" at bounding box center [1427, 389] width 49 height 63
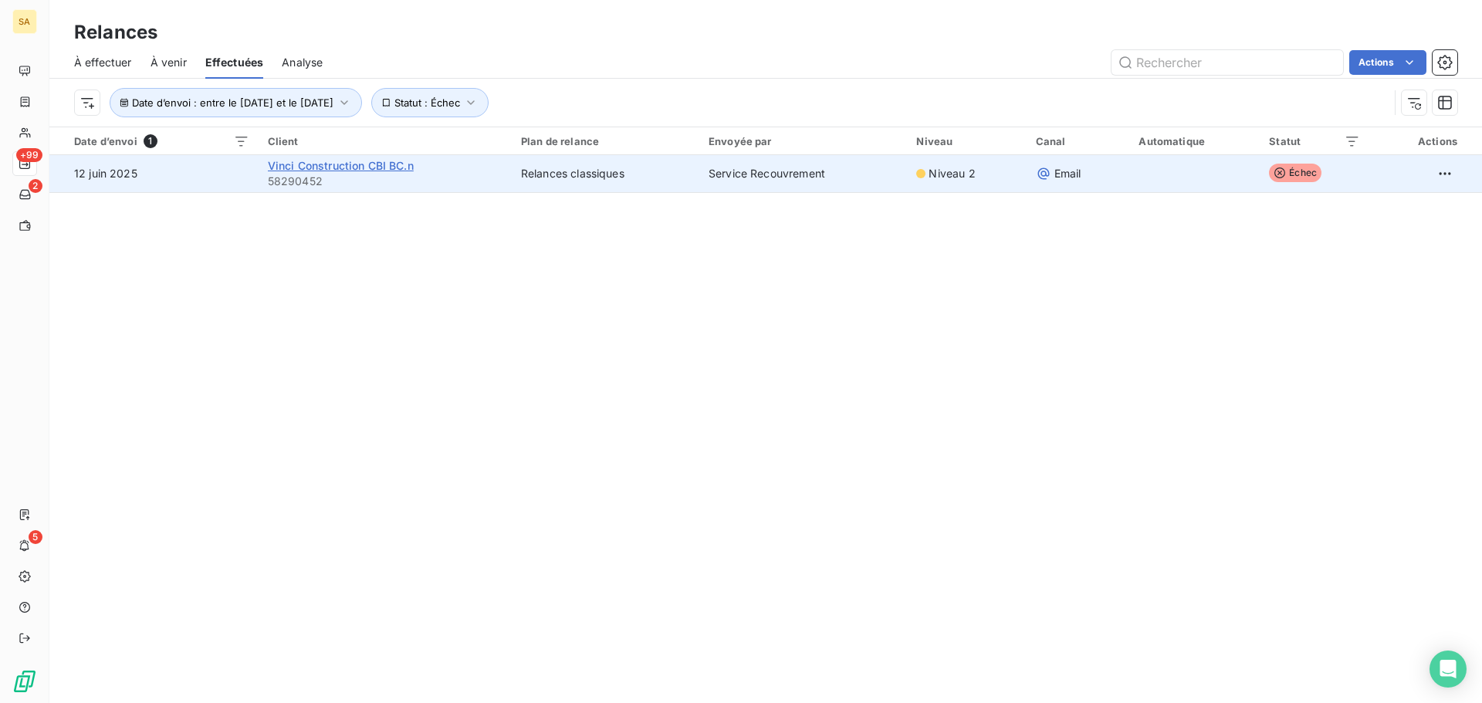
click at [394, 169] on span "Vinci Construction CBI BC.n" at bounding box center [341, 165] width 146 height 13
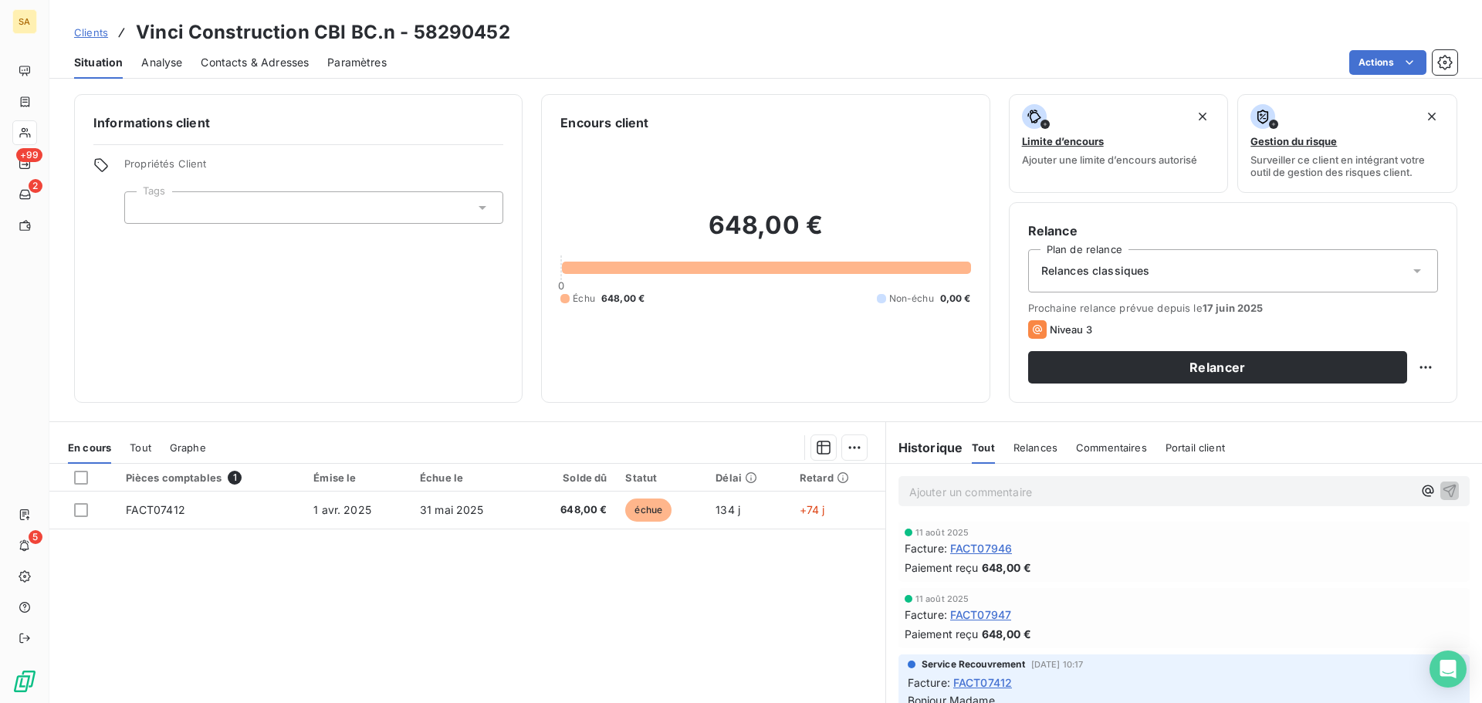
click at [157, 63] on span "Analyse" at bounding box center [161, 62] width 41 height 15
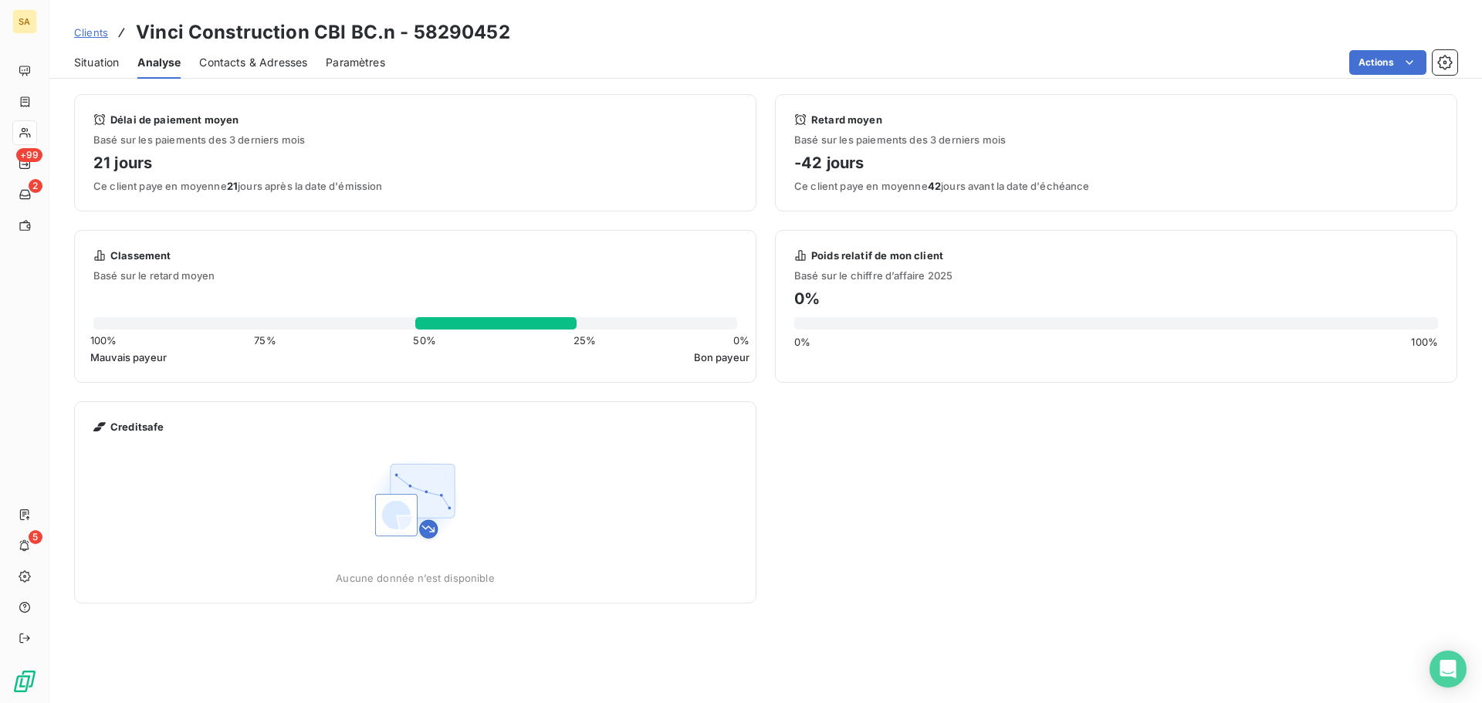
click at [89, 63] on span "Situation" at bounding box center [96, 62] width 45 height 15
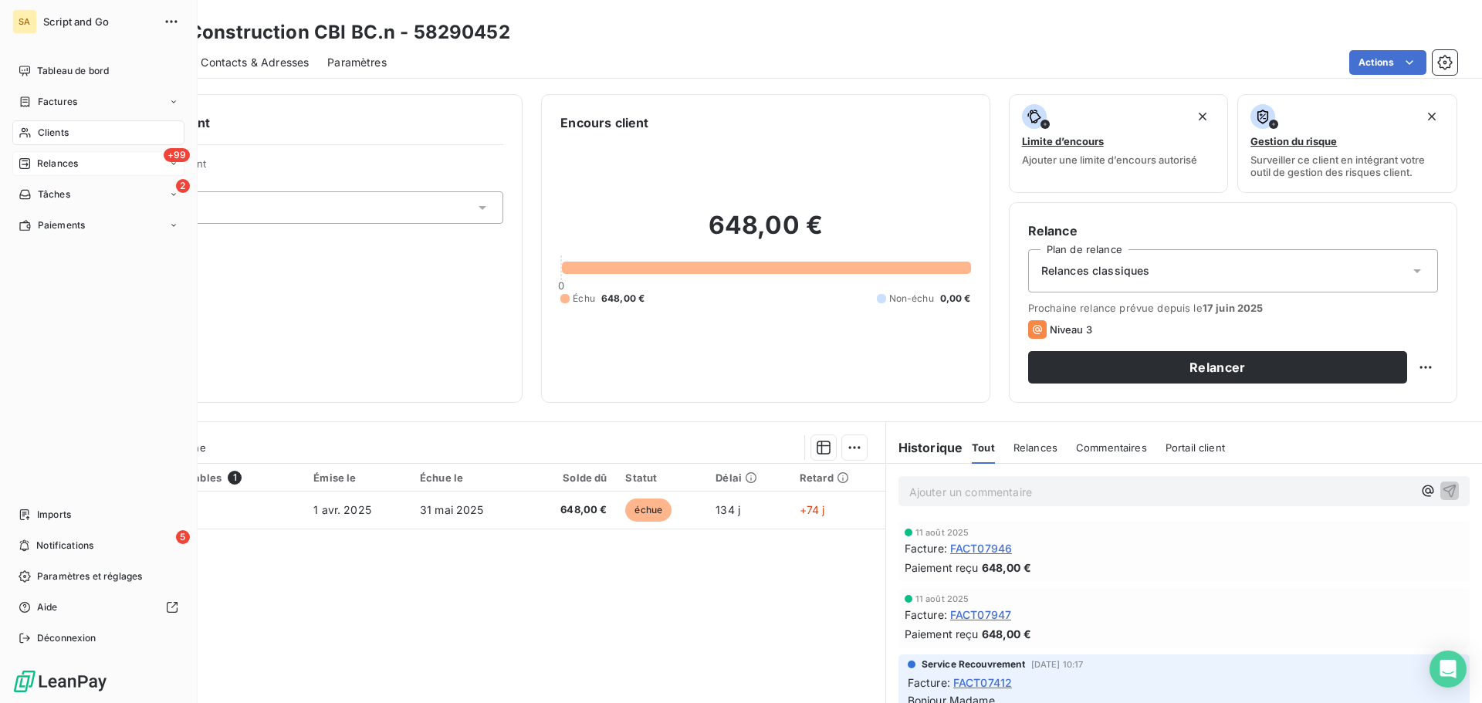
click at [22, 163] on icon at bounding box center [25, 163] width 12 height 12
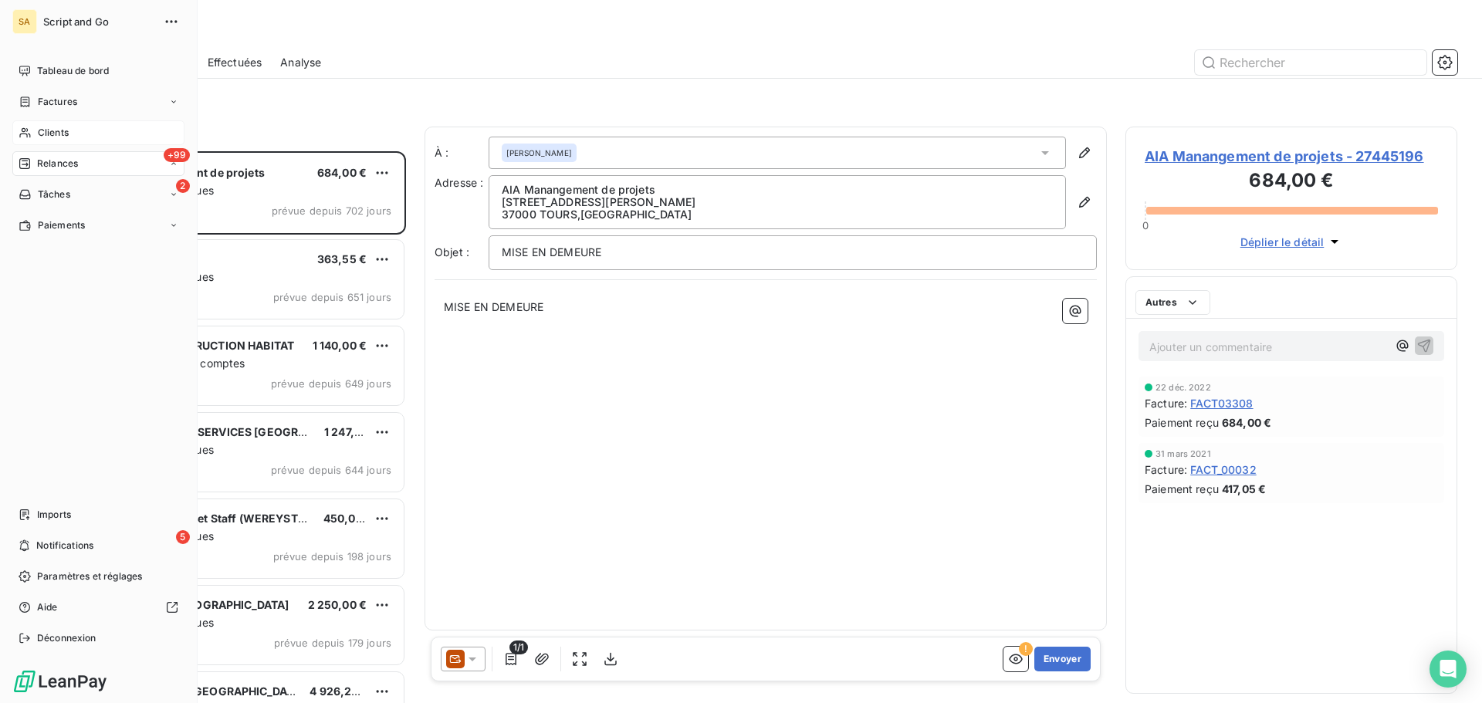
scroll to position [540, 320]
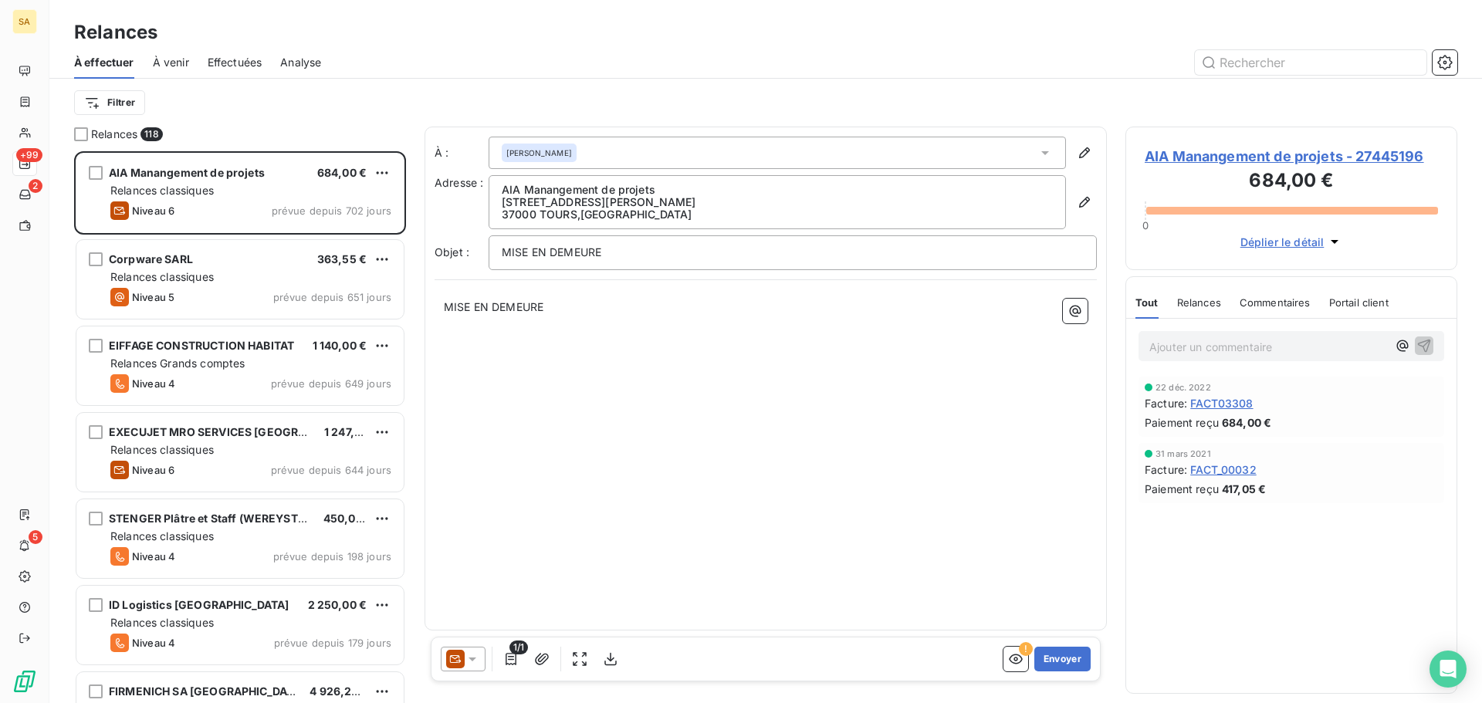
click at [295, 61] on span "Analyse" at bounding box center [300, 62] width 41 height 15
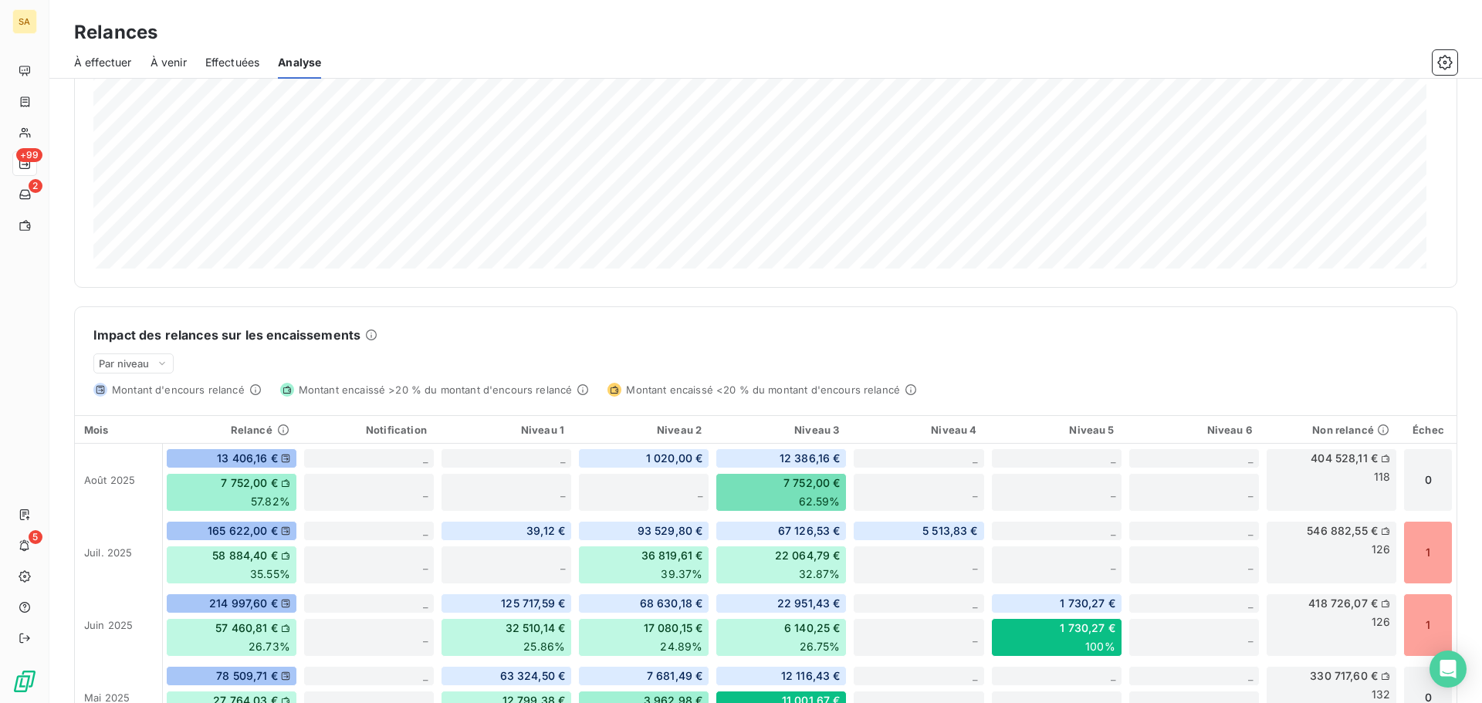
scroll to position [154, 0]
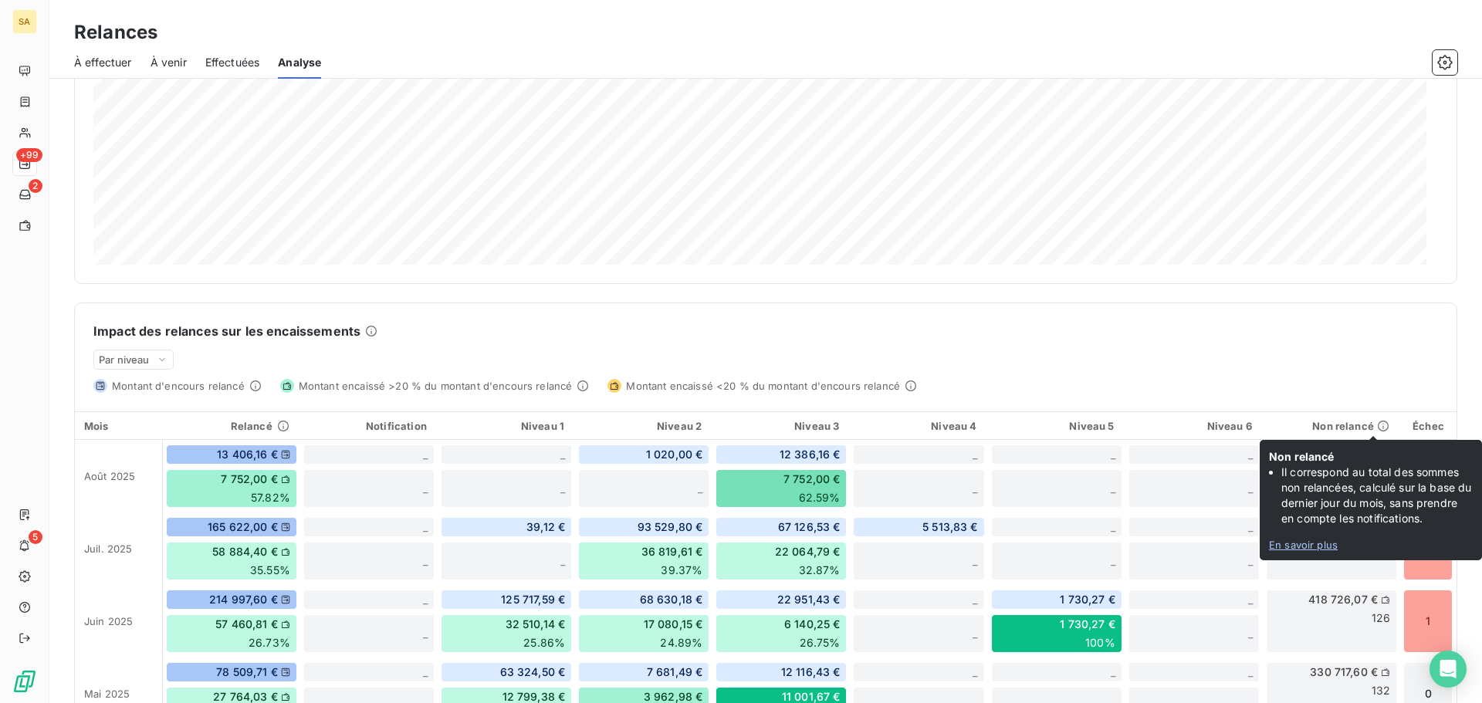
click at [1327, 544] on link "En savoir plus" at bounding box center [1371, 545] width 204 height 12
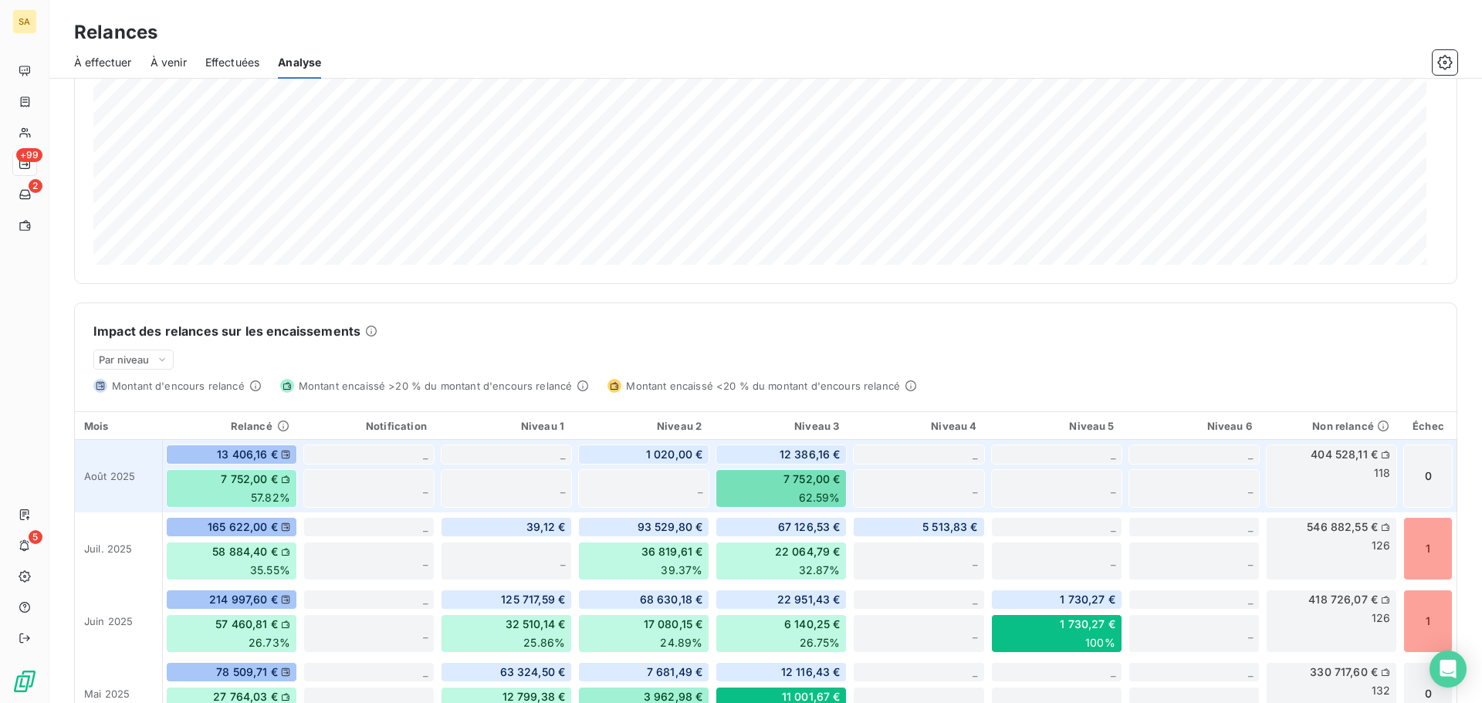
scroll to position [0, 0]
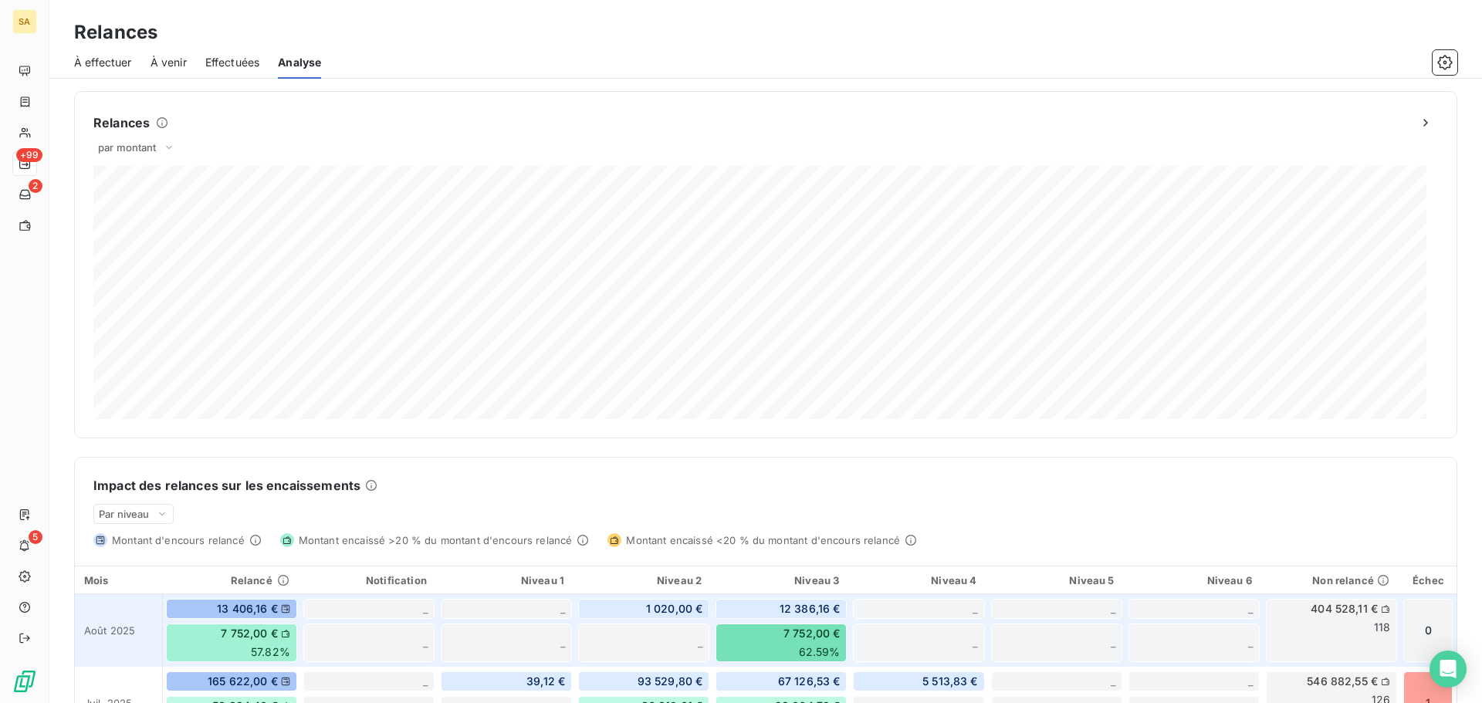
click at [256, 620] on div "13 406,16 € 7 752,00 € 57.82%" at bounding box center [231, 630] width 137 height 73
click at [132, 628] on span "août 2025" at bounding box center [109, 630] width 51 height 12
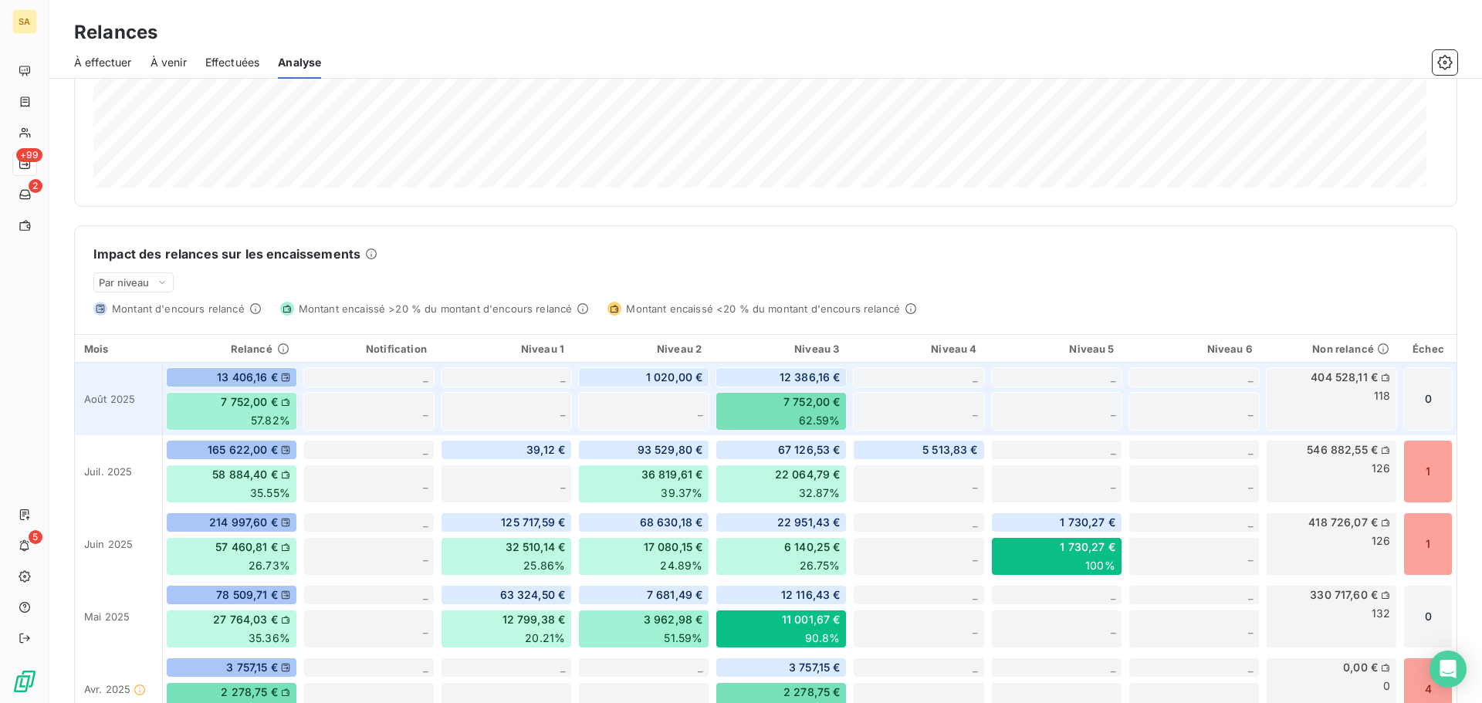
click at [798, 376] on span "12 386,16 €" at bounding box center [809, 377] width 61 height 15
click at [803, 407] on span "7 752,00 €" at bounding box center [811, 401] width 57 height 15
click at [804, 411] on div "7 752,00 € 62.59%" at bounding box center [780, 411] width 131 height 39
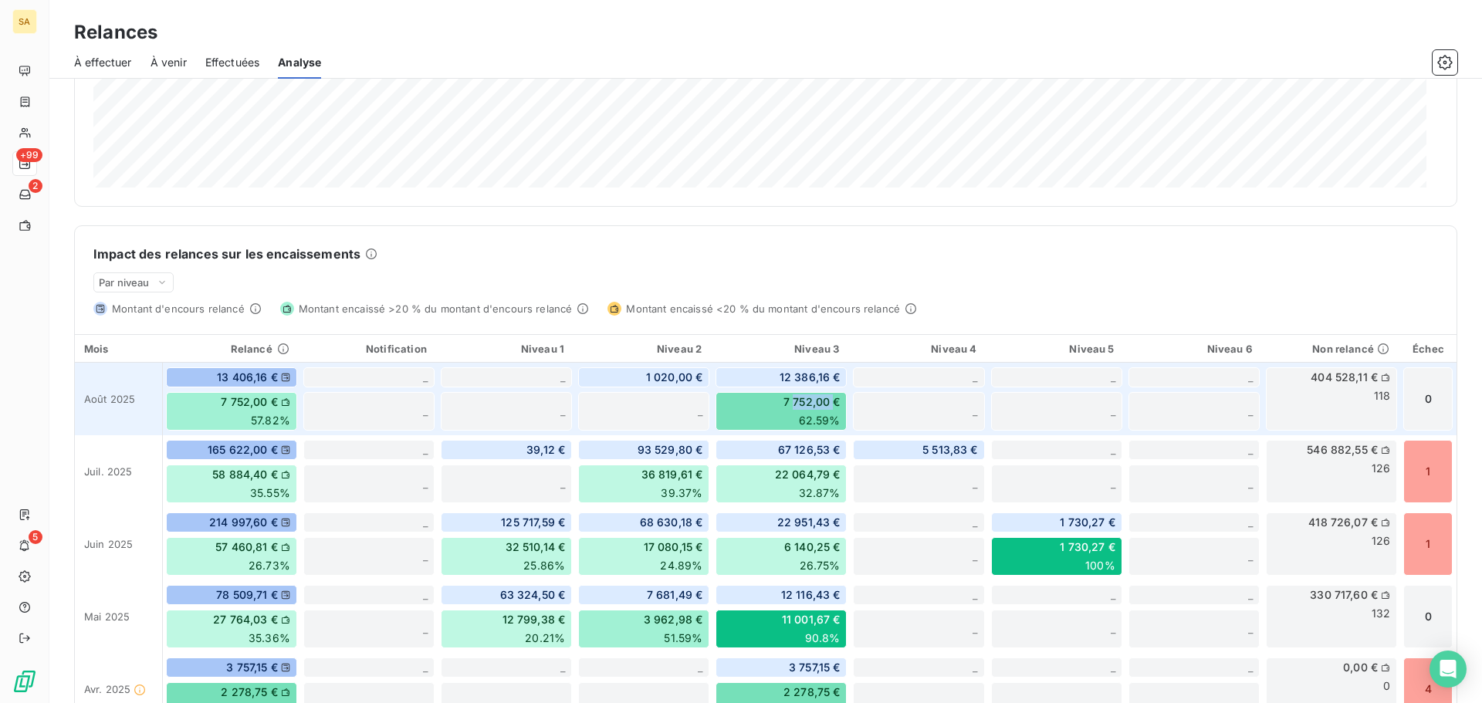
click at [804, 411] on div "7 752,00 € 62.59%" at bounding box center [780, 411] width 131 height 39
click at [107, 393] on span "août 2025" at bounding box center [109, 399] width 51 height 12
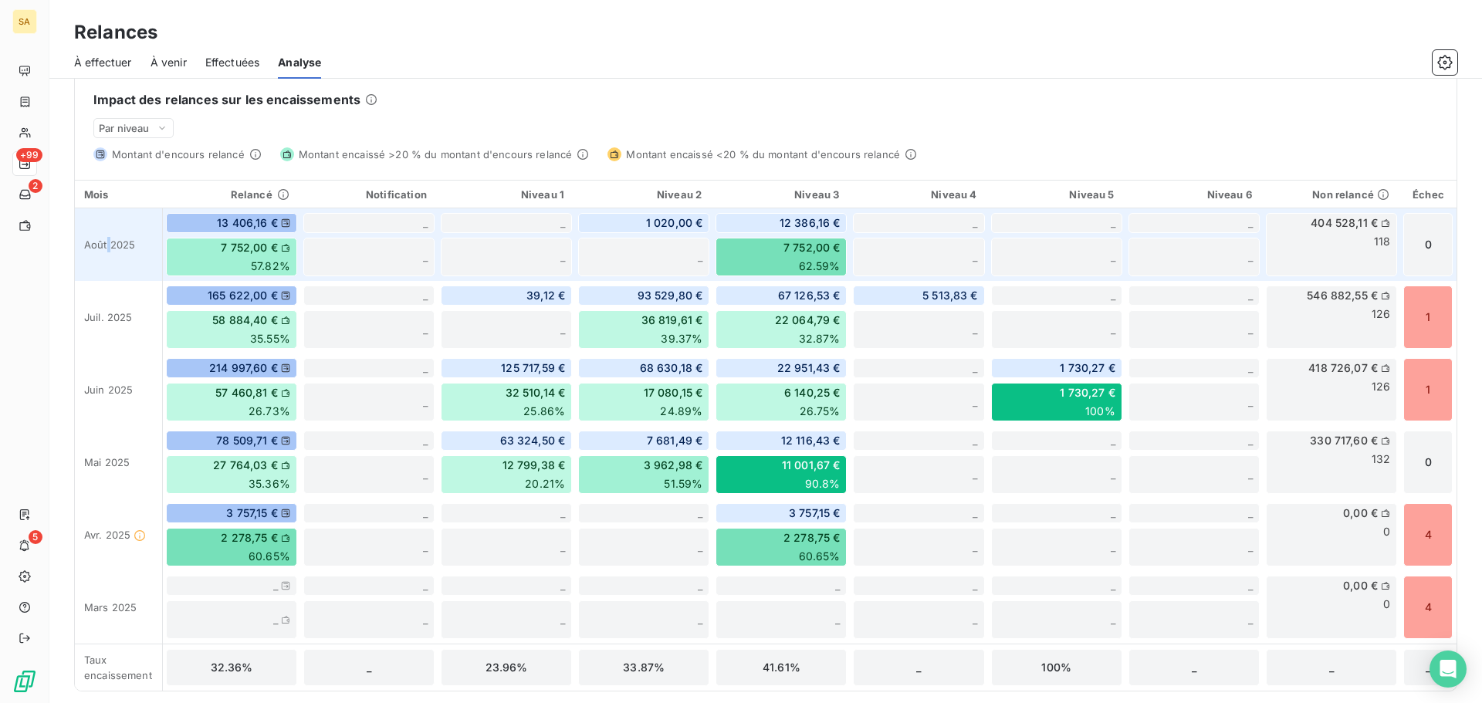
scroll to position [387, 0]
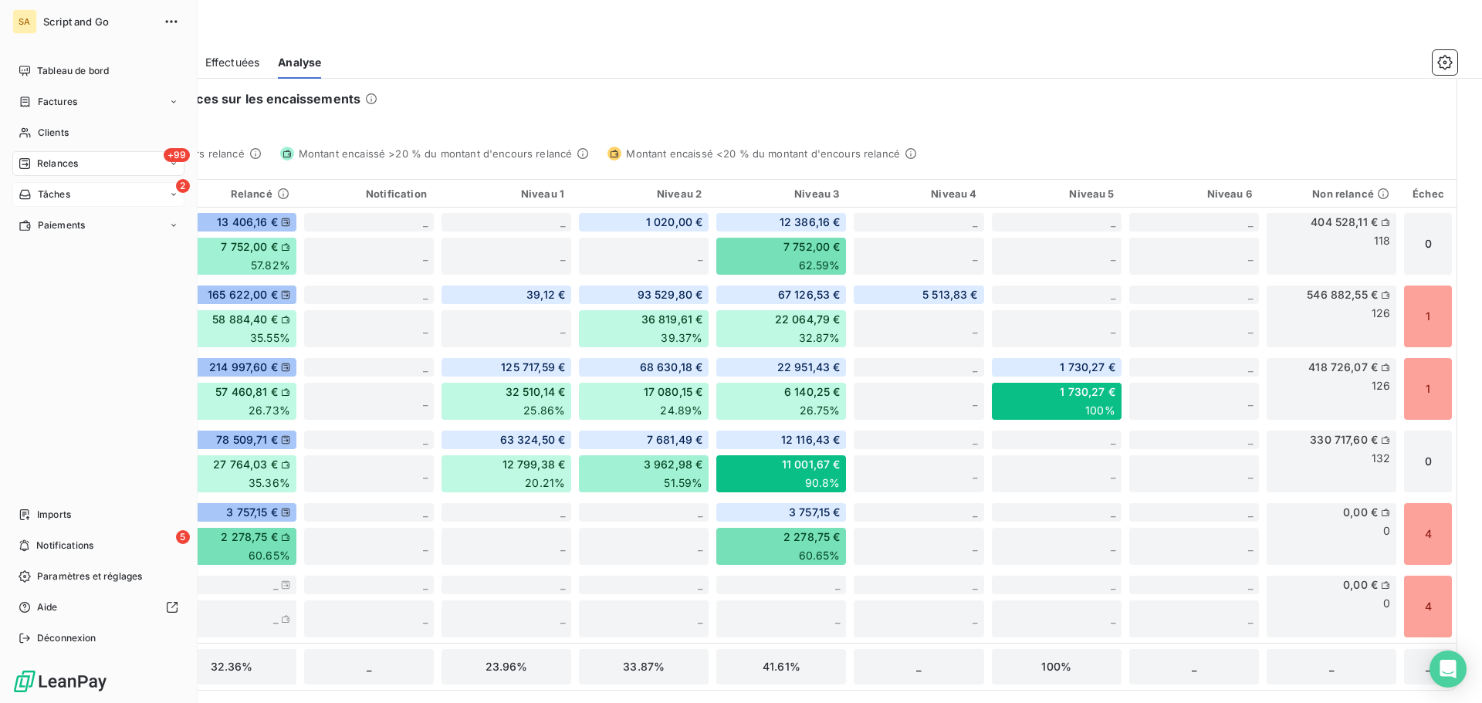
click at [25, 191] on icon at bounding box center [25, 194] width 13 height 12
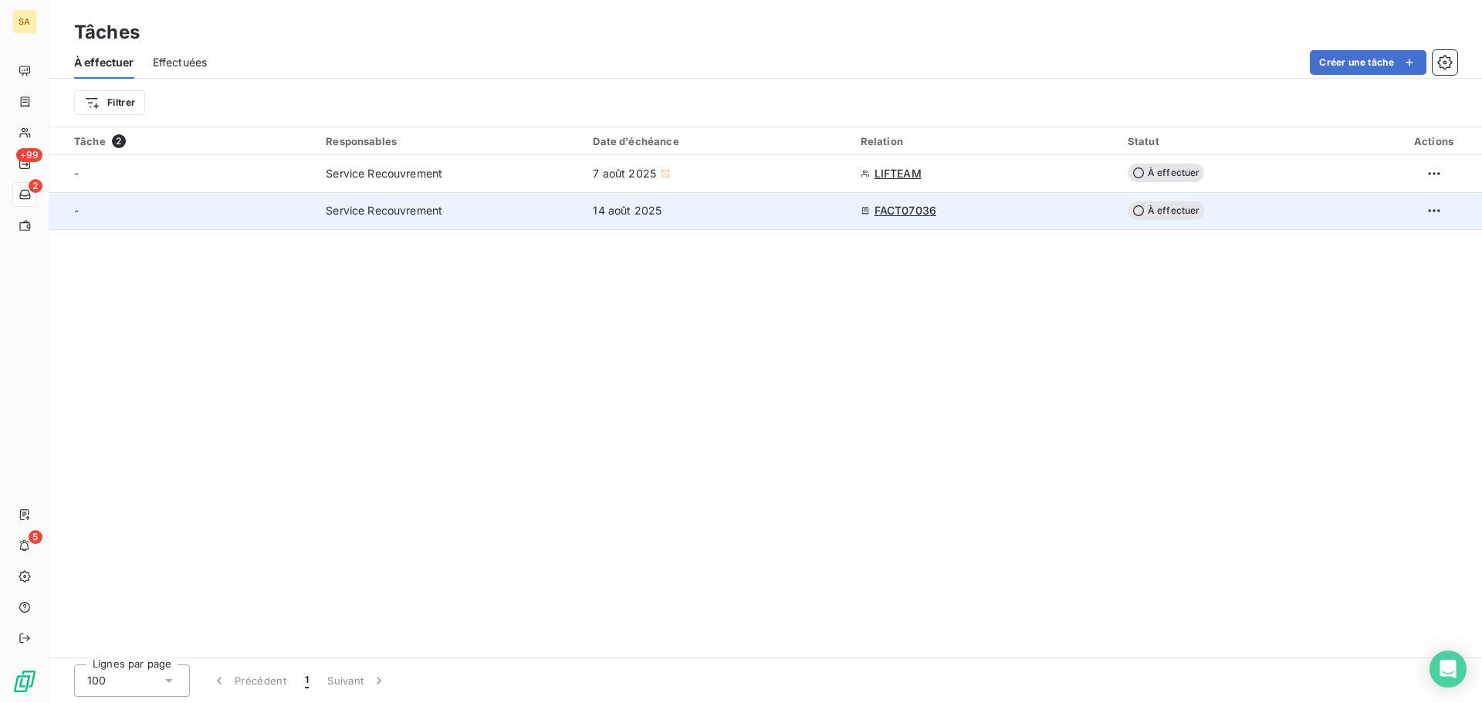
click at [667, 205] on div "14 août 2025" at bounding box center [717, 210] width 248 height 15
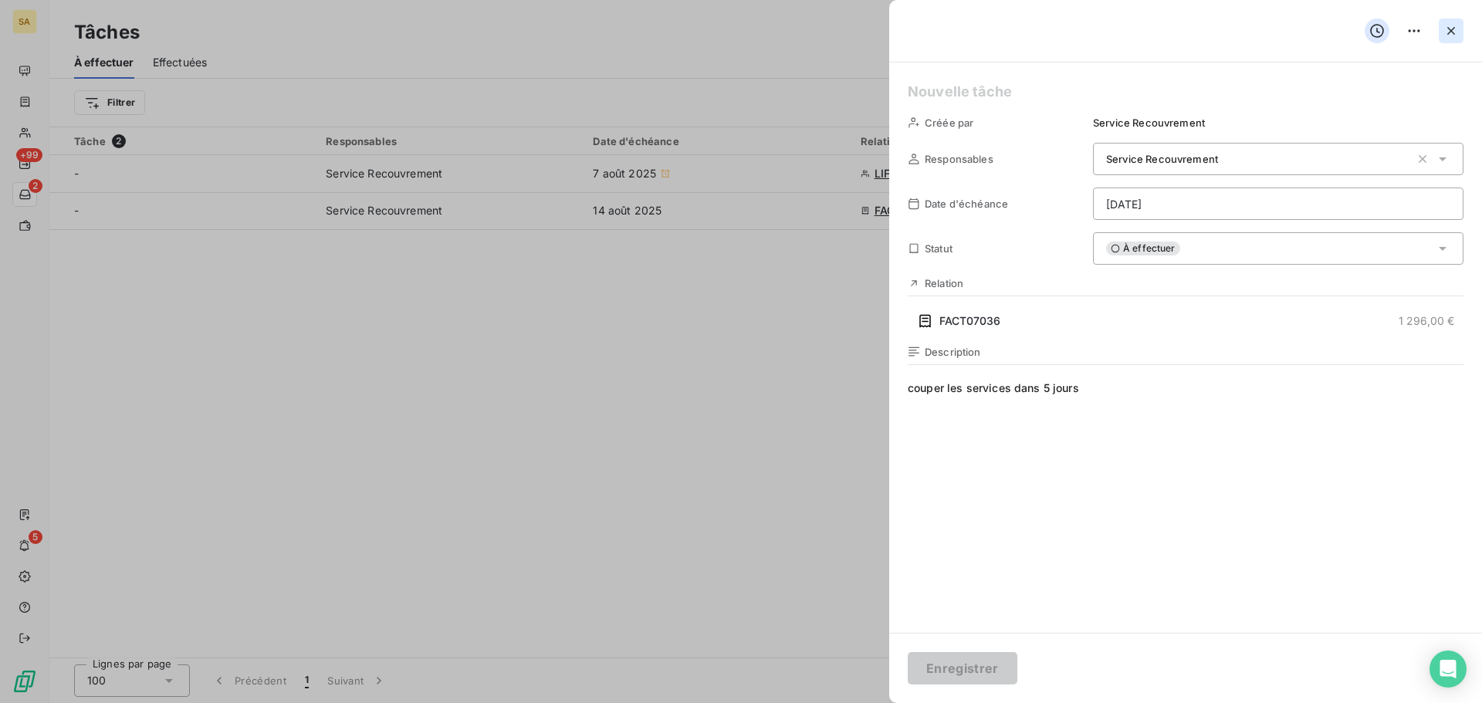
click at [1452, 29] on icon "button" at bounding box center [1450, 30] width 15 height 15
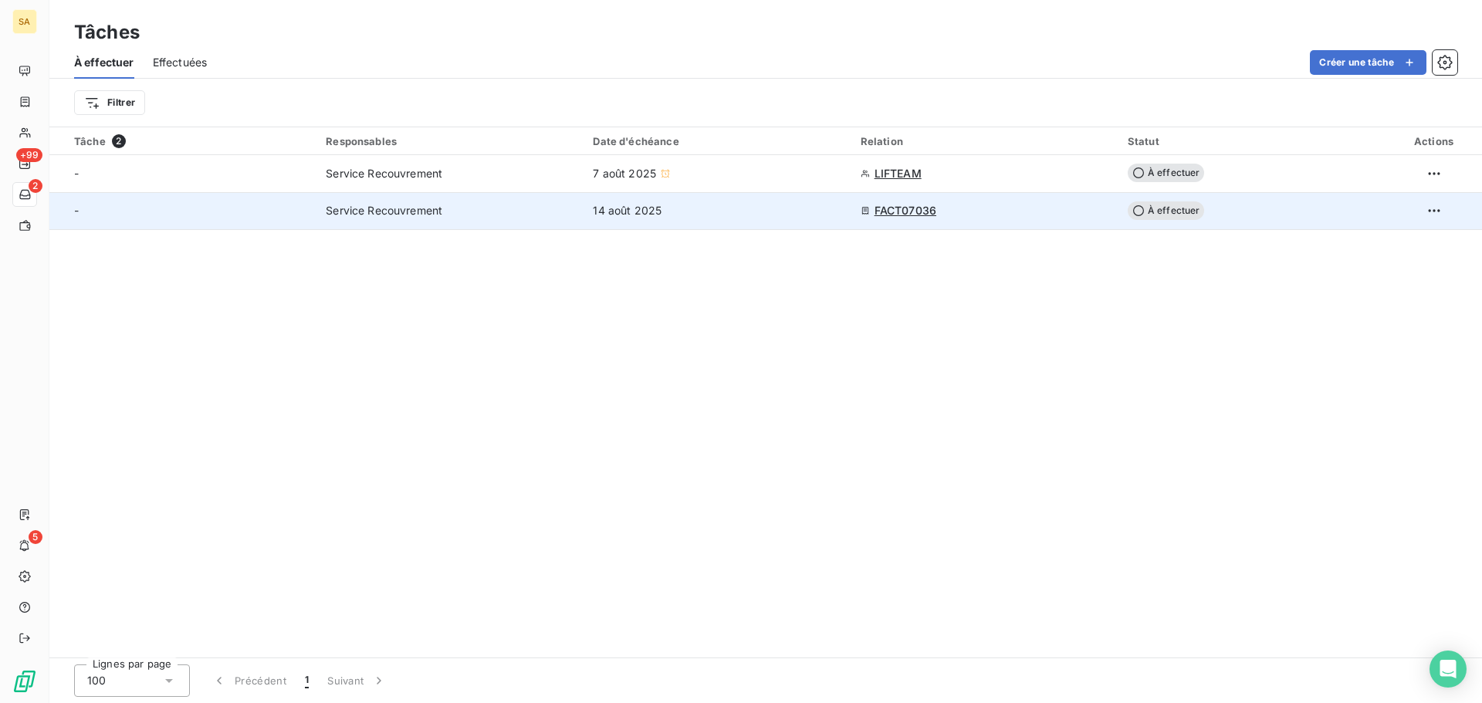
click at [918, 208] on span "FACT07036" at bounding box center [905, 210] width 62 height 15
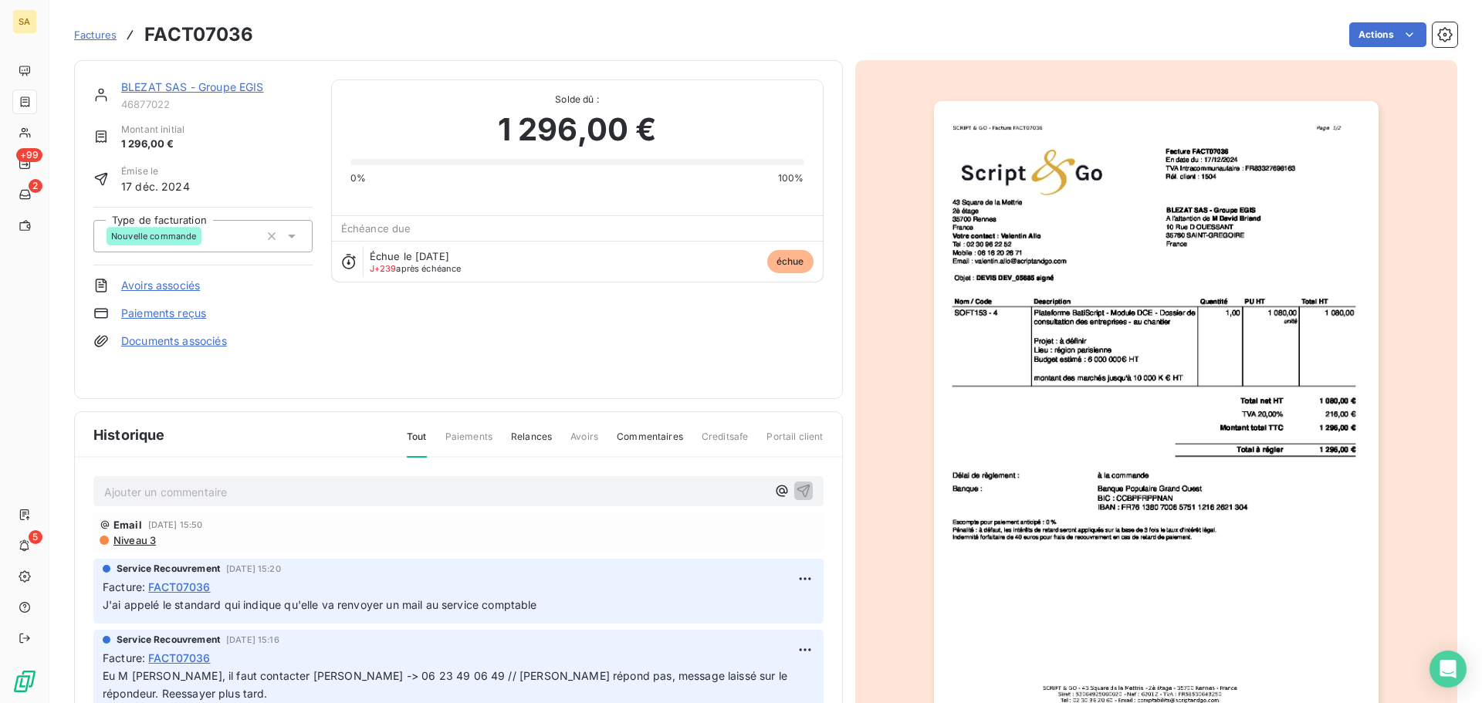
click at [218, 494] on p "Ajouter un commentaire ﻿" at bounding box center [435, 491] width 662 height 19
click at [190, 494] on p "Ajouter un commentaire ﻿" at bounding box center [435, 491] width 662 height 19
click at [796, 486] on icon "button" at bounding box center [803, 489] width 15 height 15
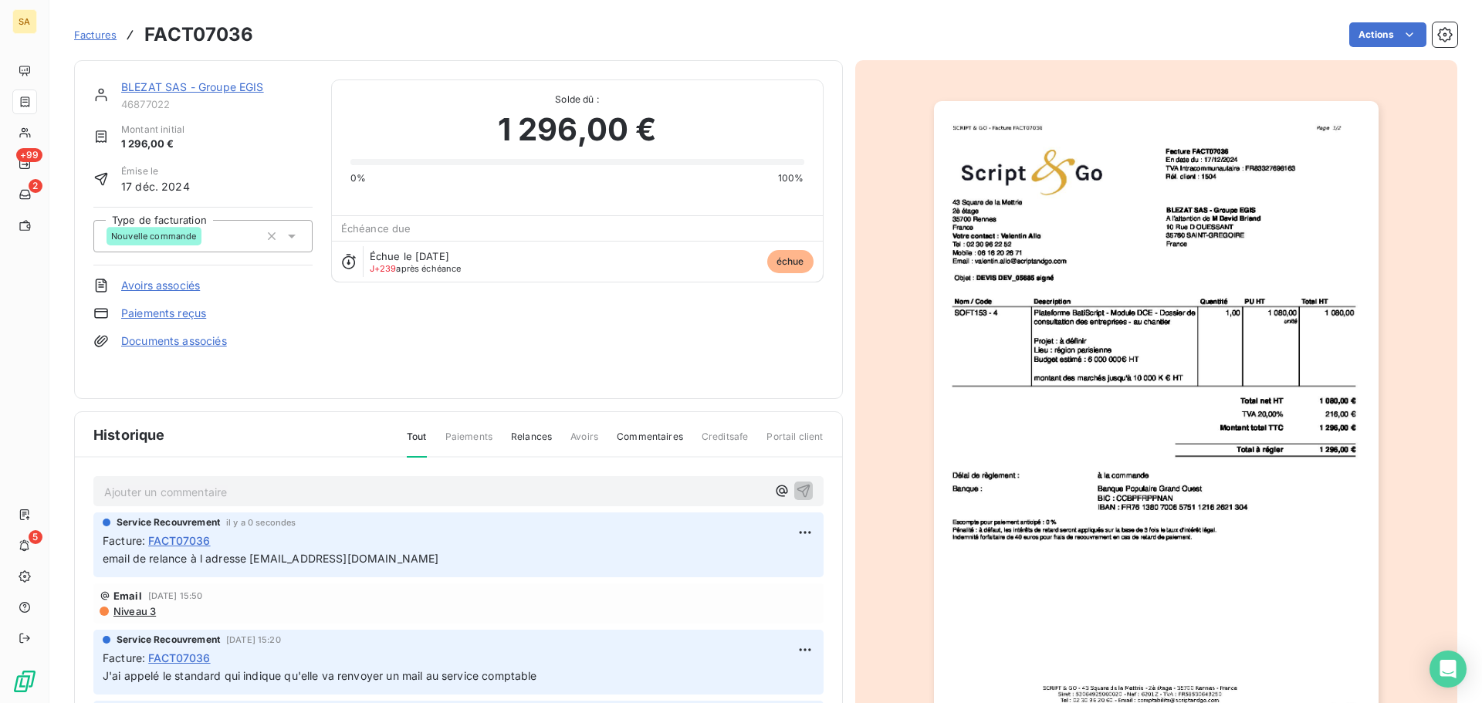
click at [278, 495] on p "Ajouter un commentaire ﻿" at bounding box center [435, 491] width 662 height 19
drag, startPoint x: 357, startPoint y: 492, endPoint x: 326, endPoint y: 492, distance: 30.1
click at [326, 492] on span "Mathieu: client appelé le 13/08/2025 pour savoir si l adresse de relance etait …" at bounding box center [341, 490] width 474 height 13
drag, startPoint x: 439, startPoint y: 491, endPoint x: 419, endPoint y: 490, distance: 20.1
click at [419, 490] on span "Mathieu: client appelé le 13/08/2025 pour avoir confirmation si l adresse de re…" at bounding box center [371, 490] width 535 height 13
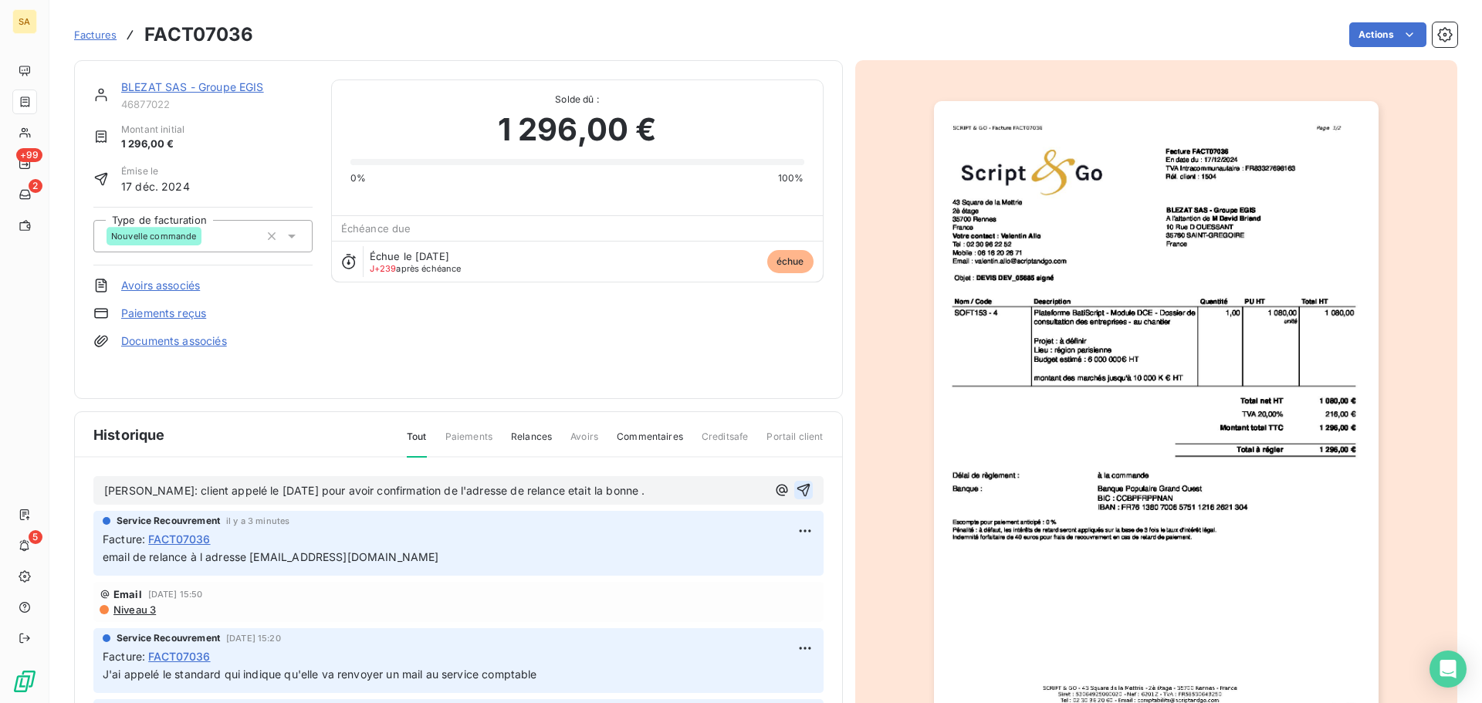
click at [489, 490] on span "Mathieu: client appelé le 13/08/2025 pour avoir confirmation de l'adresse de re…" at bounding box center [374, 490] width 540 height 13
click at [549, 492] on span "Mathieu: client appelé le 13/08/2025 pour avoir confirmation de l'adresse email…" at bounding box center [397, 490] width 587 height 13
drag, startPoint x: 663, startPoint y: 489, endPoint x: 578, endPoint y: 493, distance: 85.0
click at [578, 493] on p "Mathieu: client appelé le 13/08/2025 pour avoir confirmation de l'adresse email…" at bounding box center [435, 491] width 662 height 18
click at [796, 487] on icon "button" at bounding box center [803, 489] width 15 height 15
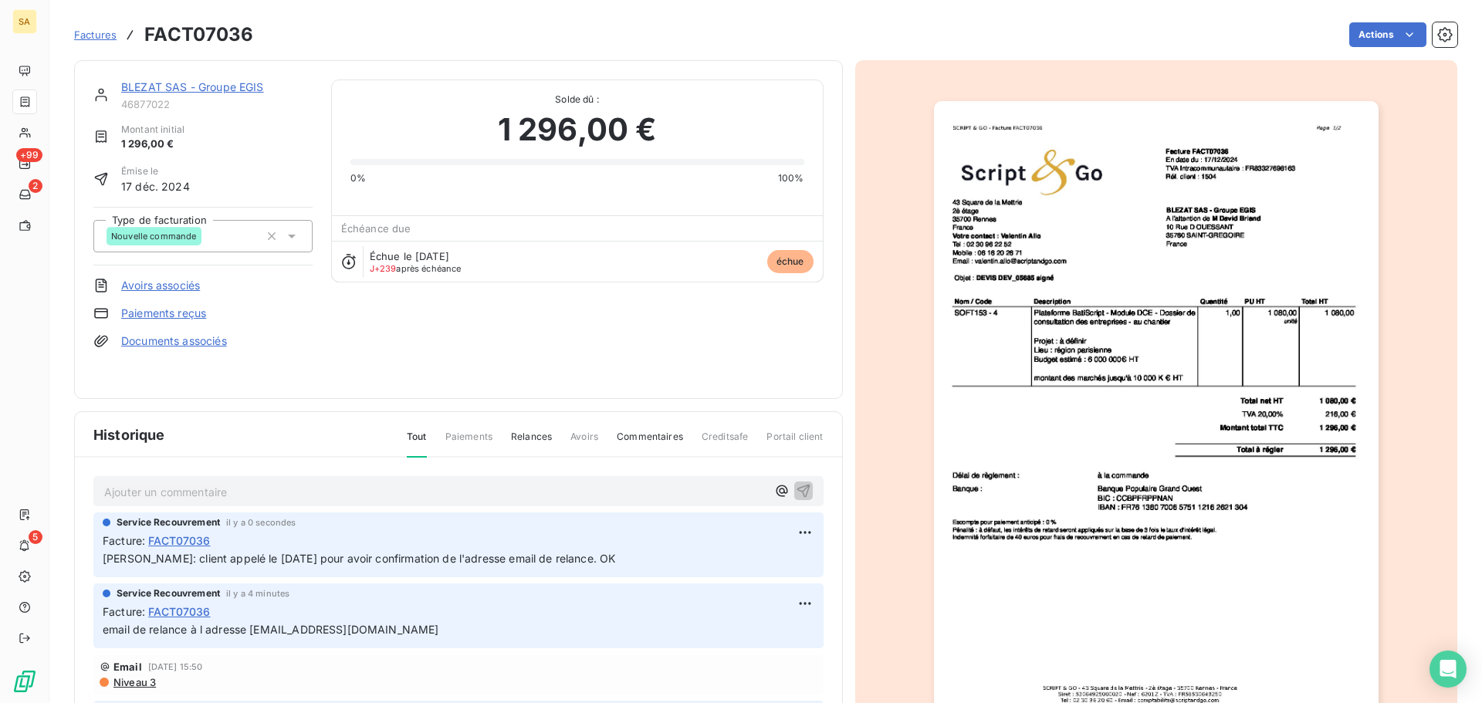
click at [161, 87] on link "BLEZAT SAS - Groupe EGIS" at bounding box center [192, 86] width 143 height 13
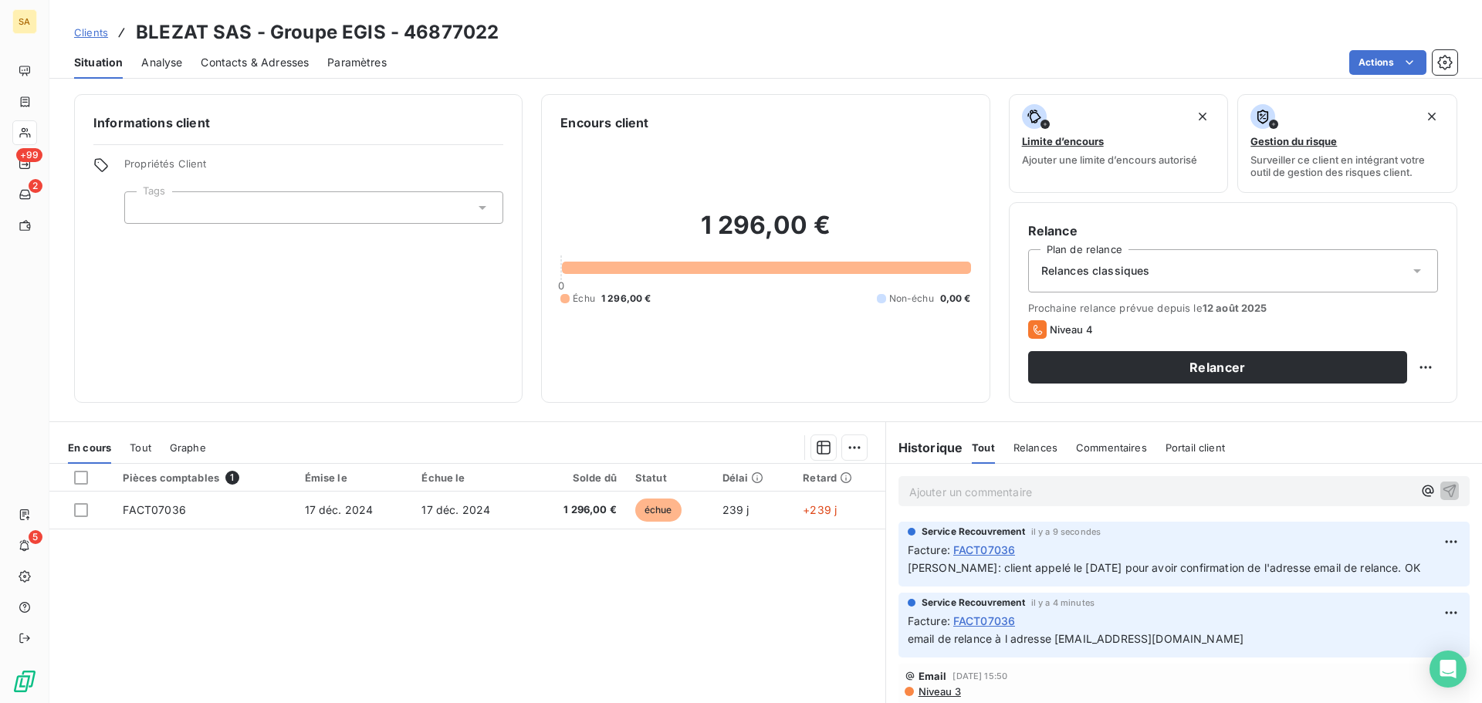
click at [238, 59] on span "Contacts & Adresses" at bounding box center [255, 62] width 108 height 15
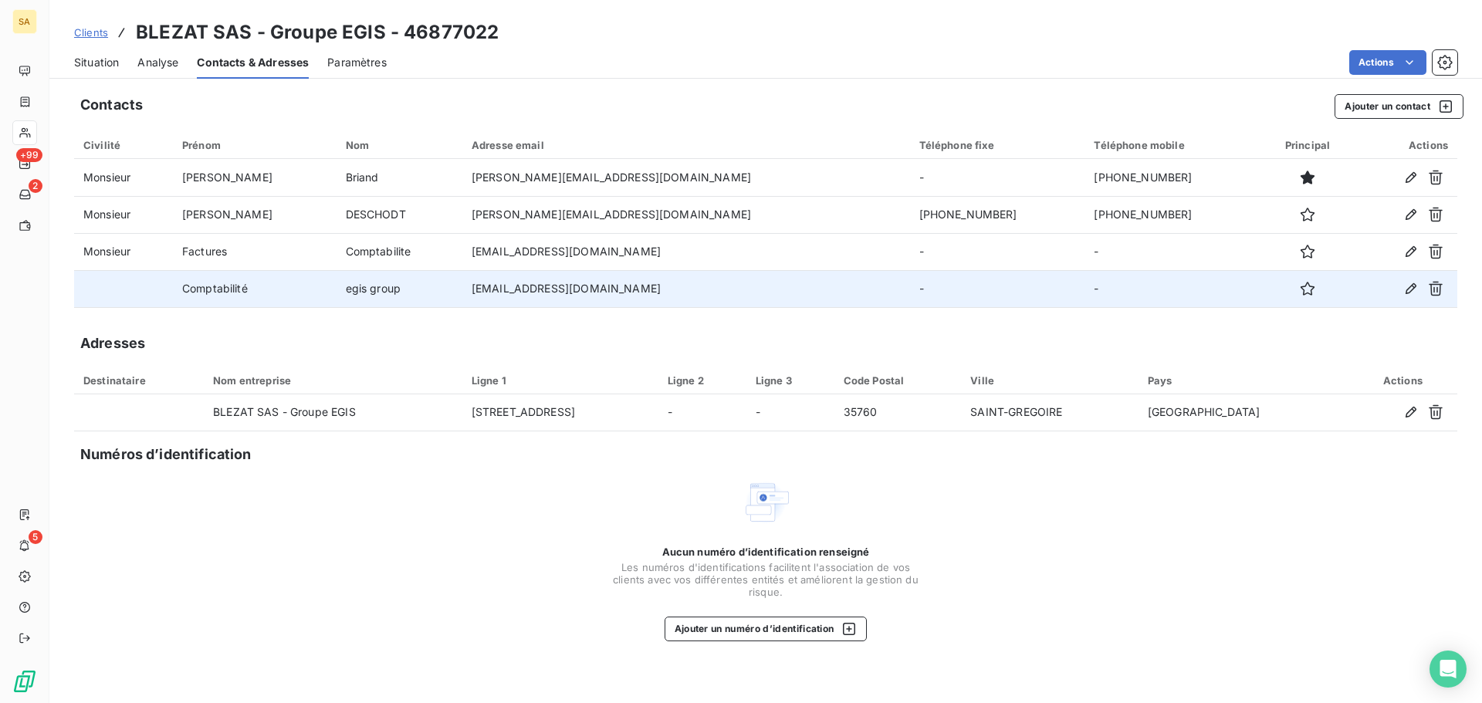
click at [404, 286] on td "egis group" at bounding box center [399, 288] width 126 height 37
click at [1300, 291] on icon "button" at bounding box center [1307, 288] width 15 height 15
